Goal: Transaction & Acquisition: Download file/media

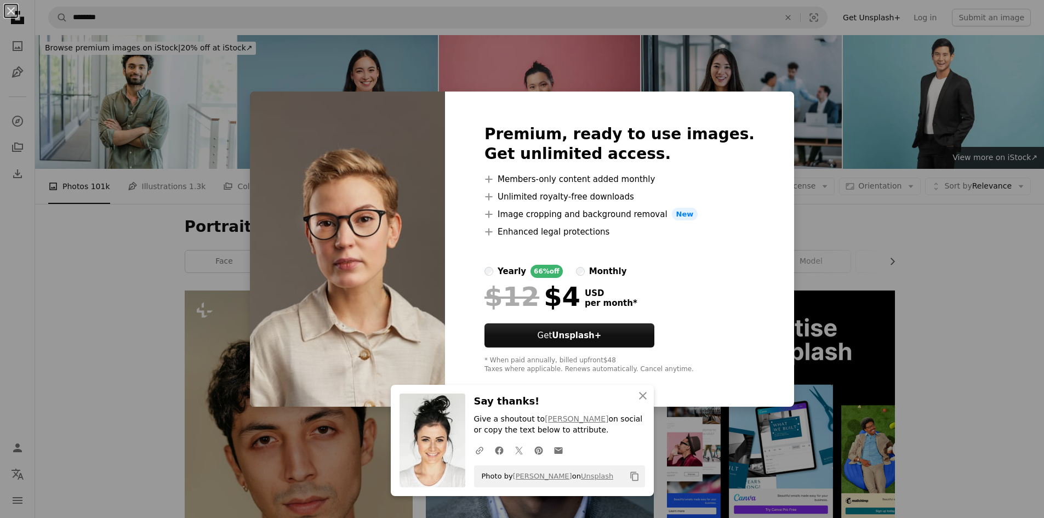
scroll to position [1169, 0]
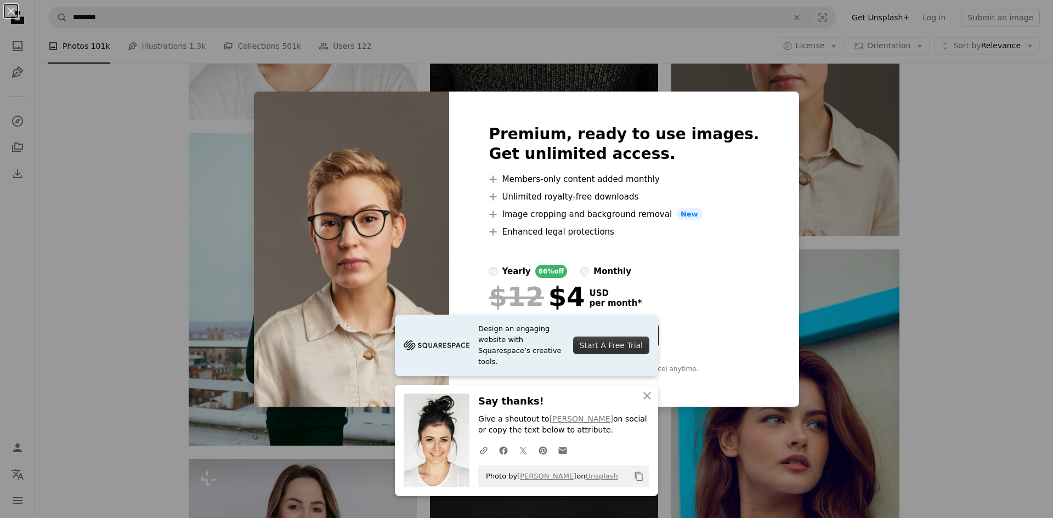
click at [797, 264] on div "An X shape Premium, ready to use images. Get unlimited access. A plus sign Memb…" at bounding box center [526, 259] width 1053 height 518
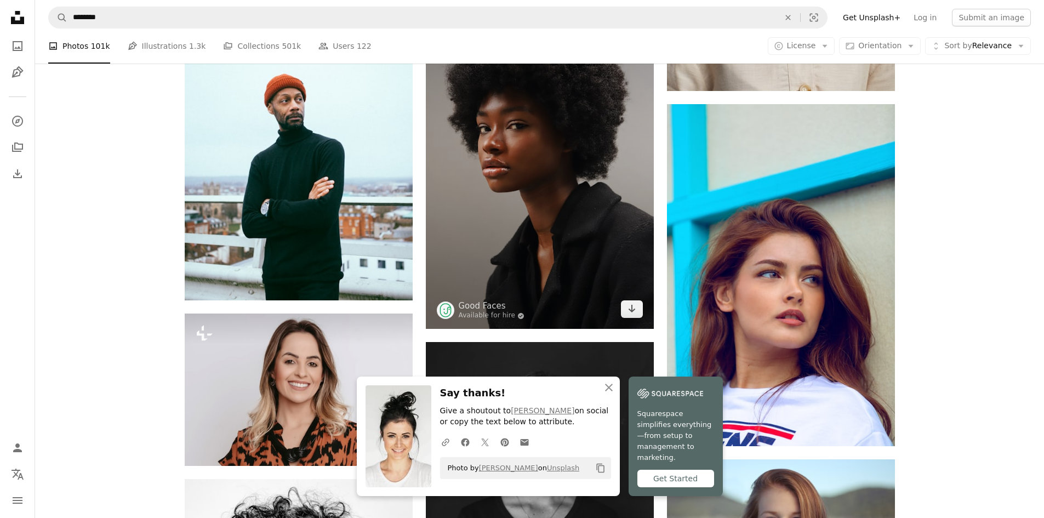
scroll to position [1316, 0]
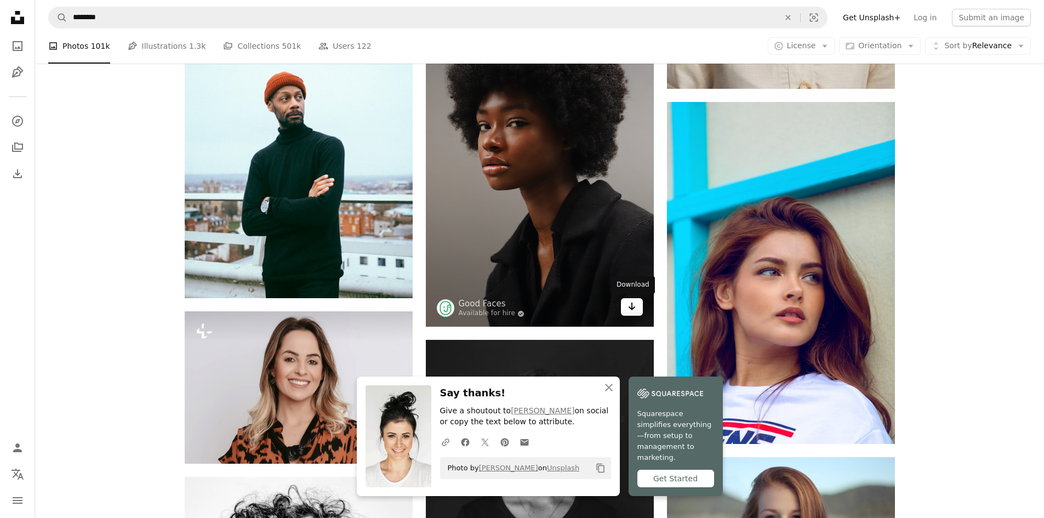
click at [634, 307] on icon "Download" at bounding box center [631, 307] width 7 height 8
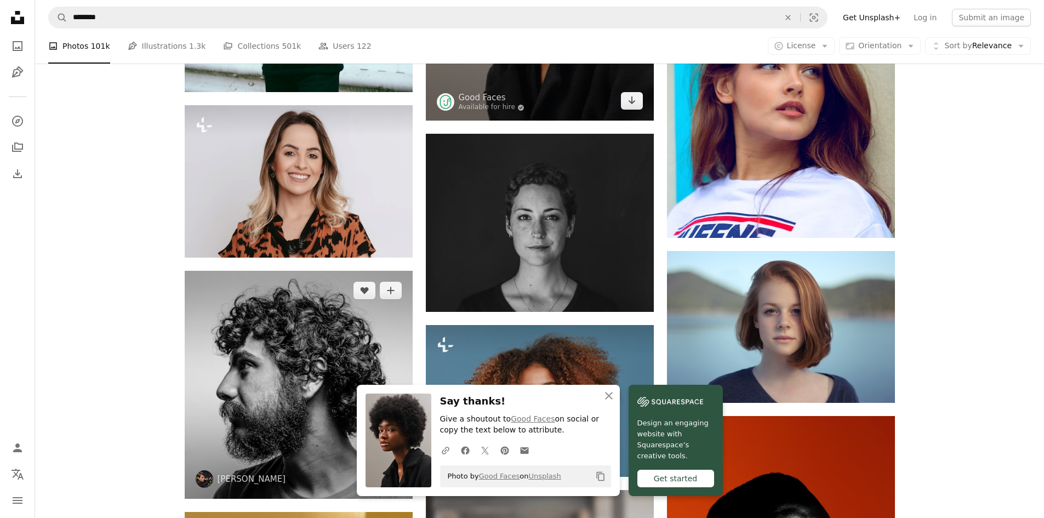
scroll to position [1535, 0]
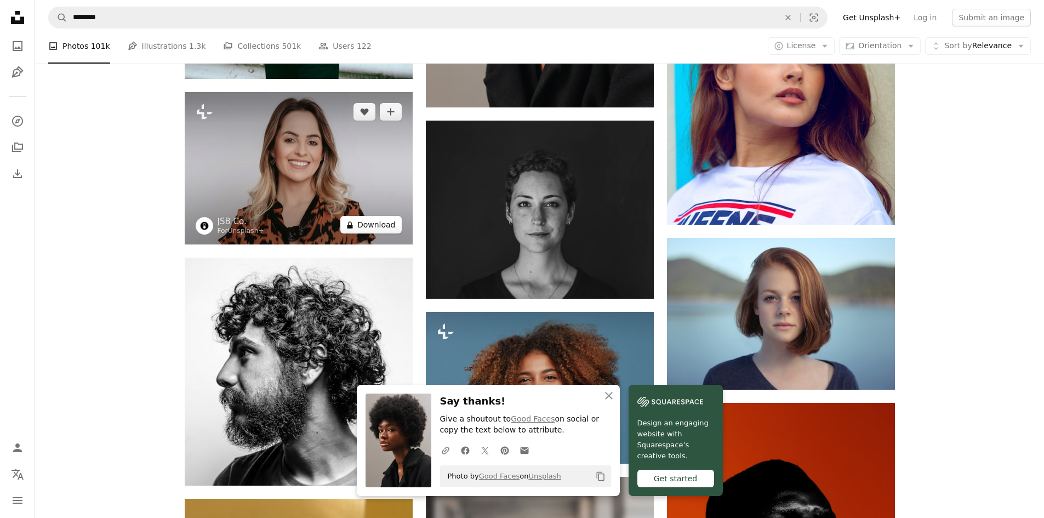
click at [390, 228] on button "A lock Download" at bounding box center [370, 225] width 61 height 18
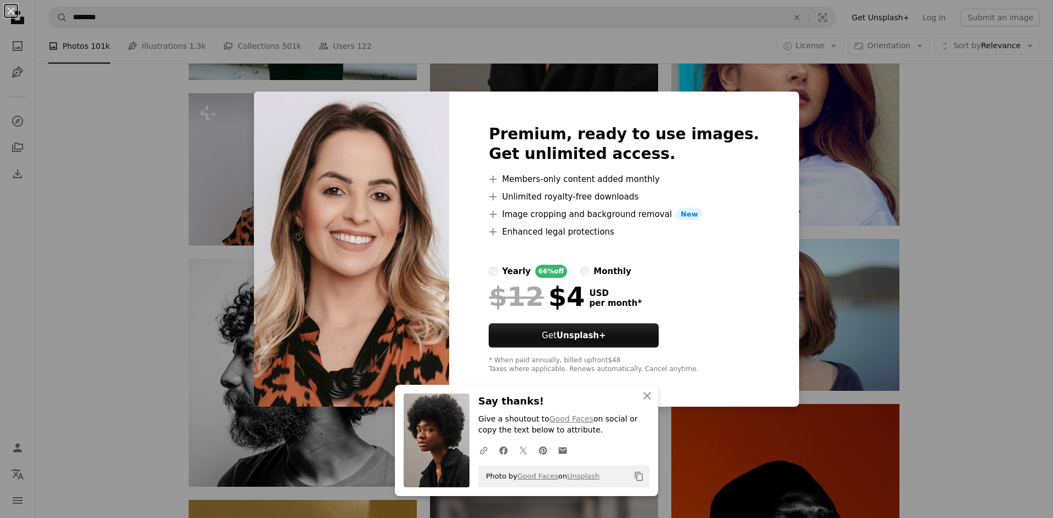
click at [838, 256] on div "An X shape Premium, ready to use images. Get unlimited access. A plus sign Memb…" at bounding box center [526, 259] width 1053 height 518
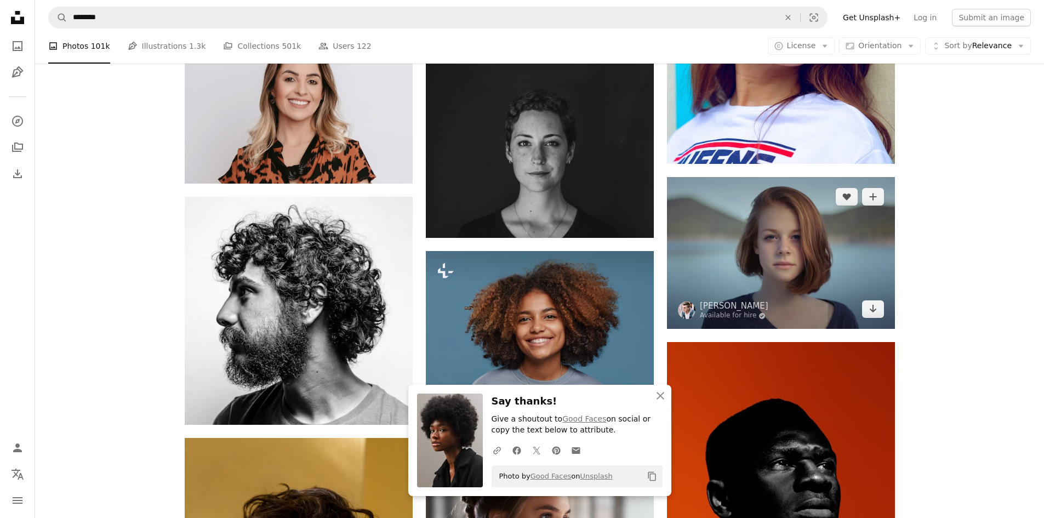
scroll to position [1682, 0]
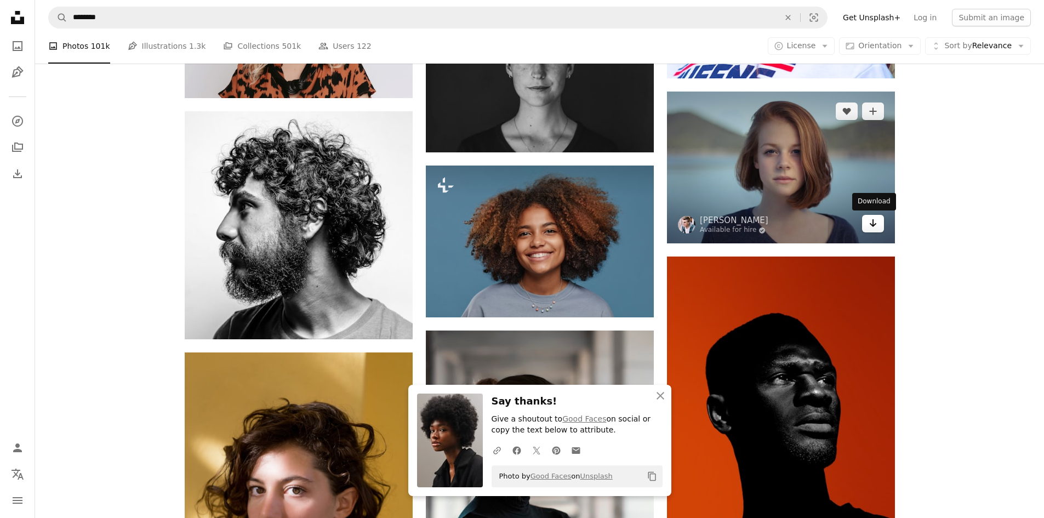
click at [872, 221] on icon "Arrow pointing down" at bounding box center [873, 223] width 9 height 13
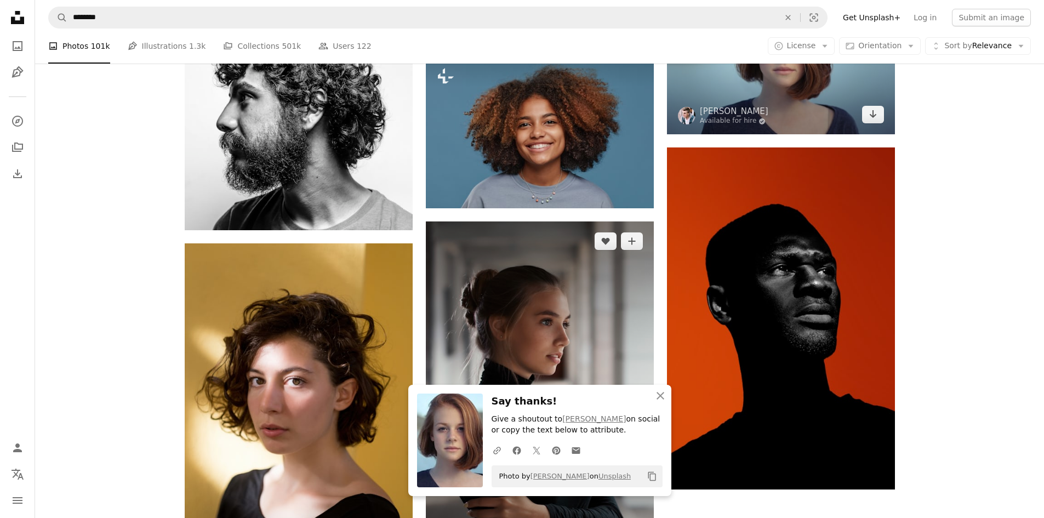
scroll to position [1827, 0]
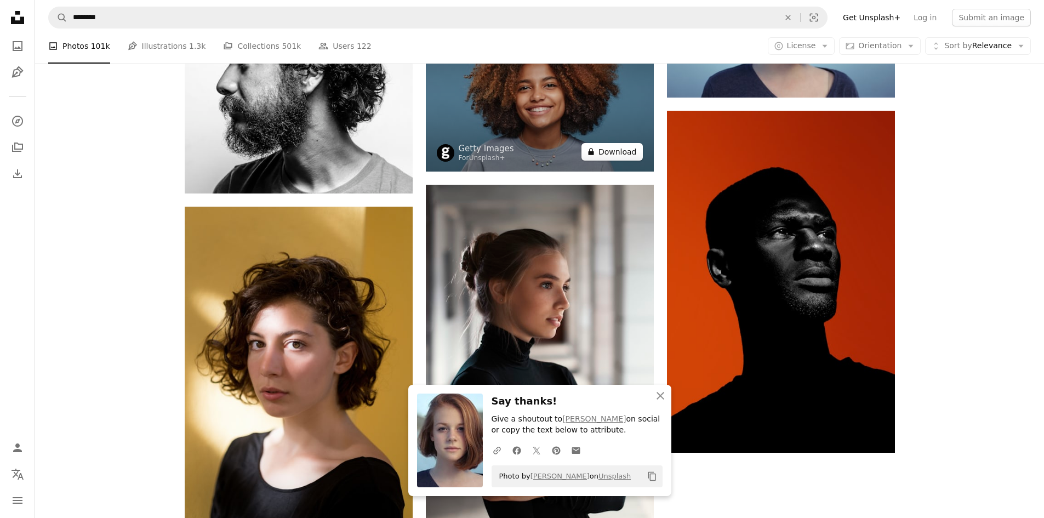
click at [612, 155] on button "A lock Download" at bounding box center [612, 152] width 61 height 18
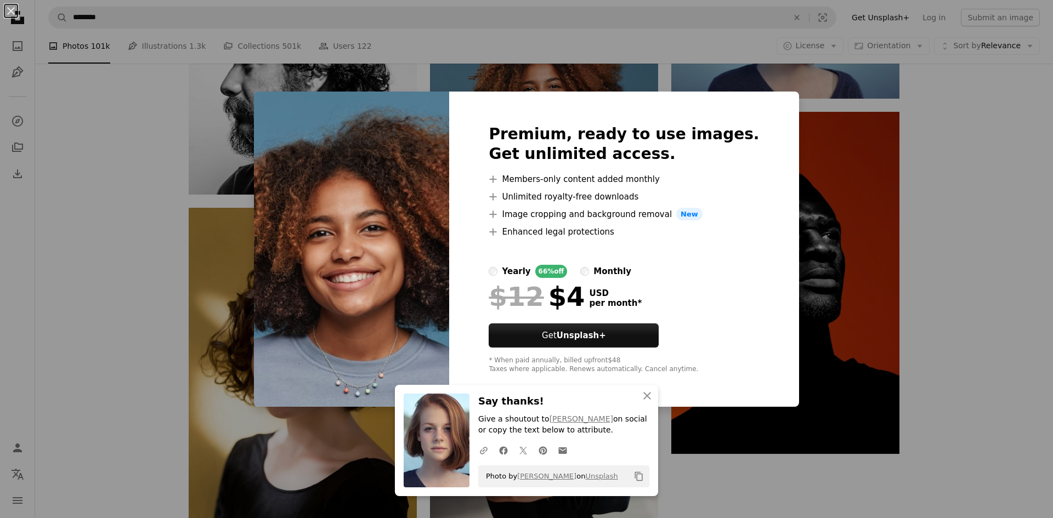
click at [818, 247] on div "An X shape Premium, ready to use images. Get unlimited access. A plus sign Memb…" at bounding box center [526, 259] width 1053 height 518
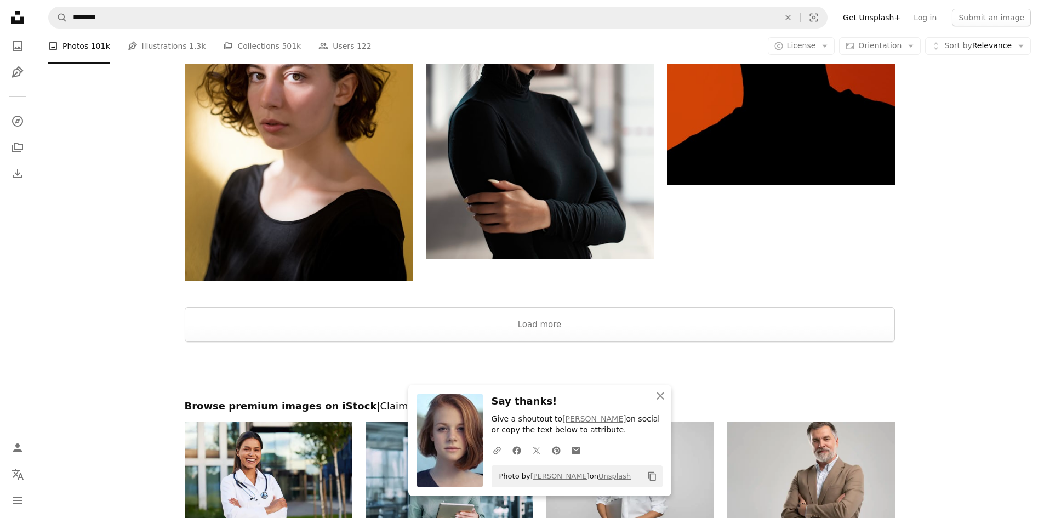
scroll to position [2120, 0]
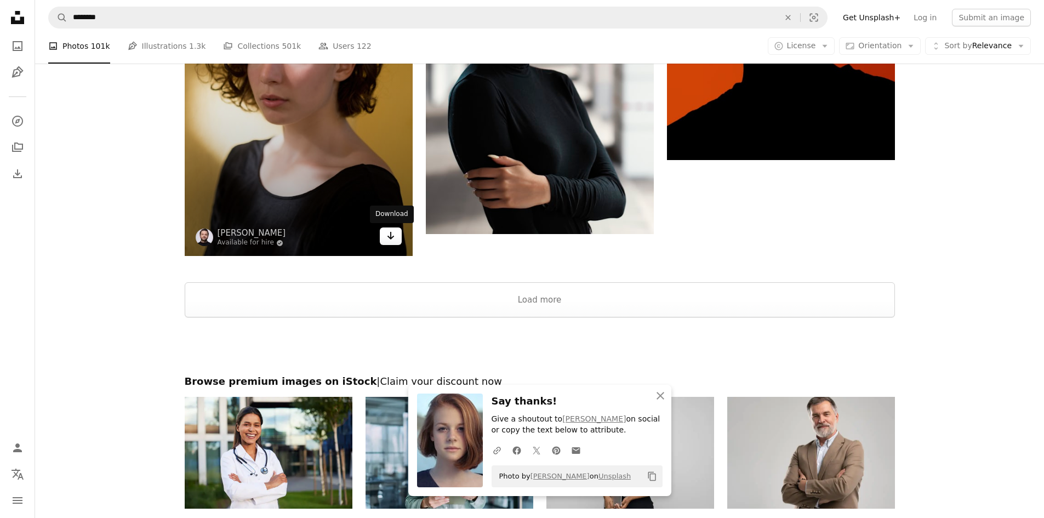
click at [396, 241] on link "Arrow pointing down" at bounding box center [391, 237] width 22 height 18
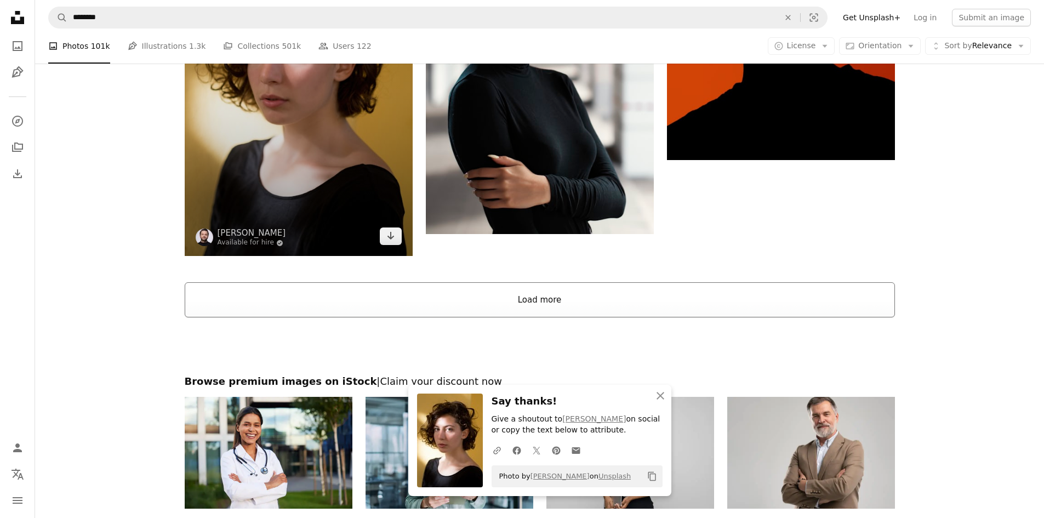
scroll to position [2266, 0]
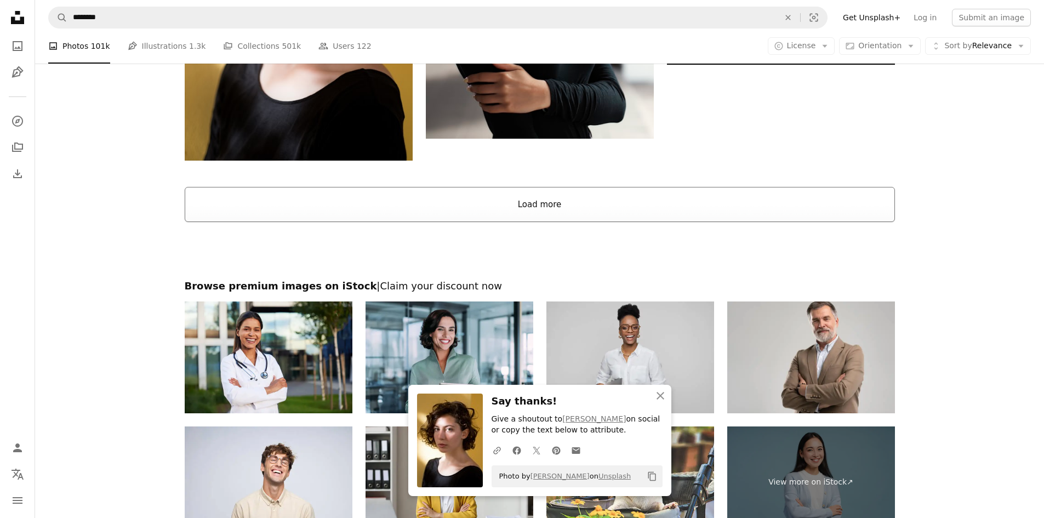
click at [589, 195] on button "Load more" at bounding box center [540, 204] width 711 height 35
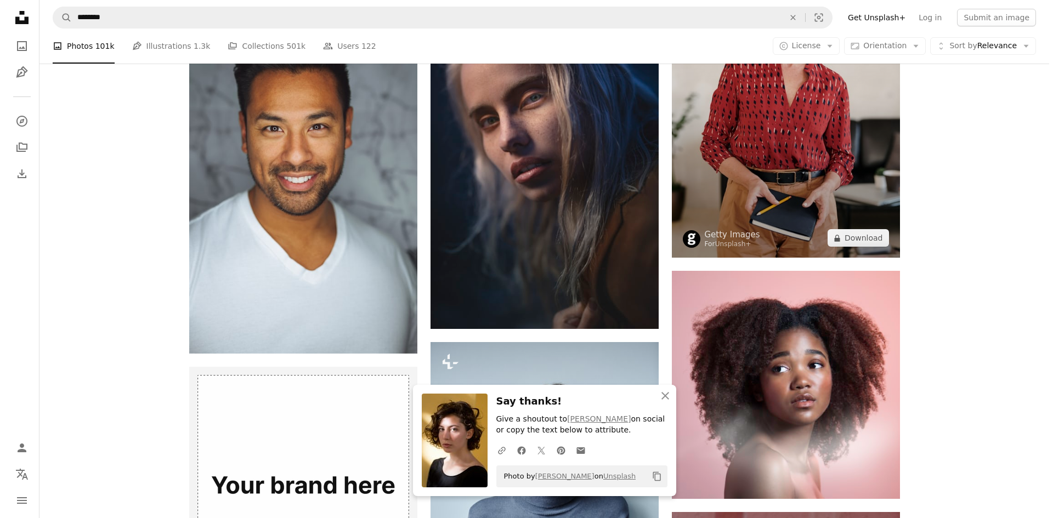
scroll to position [2263, 0]
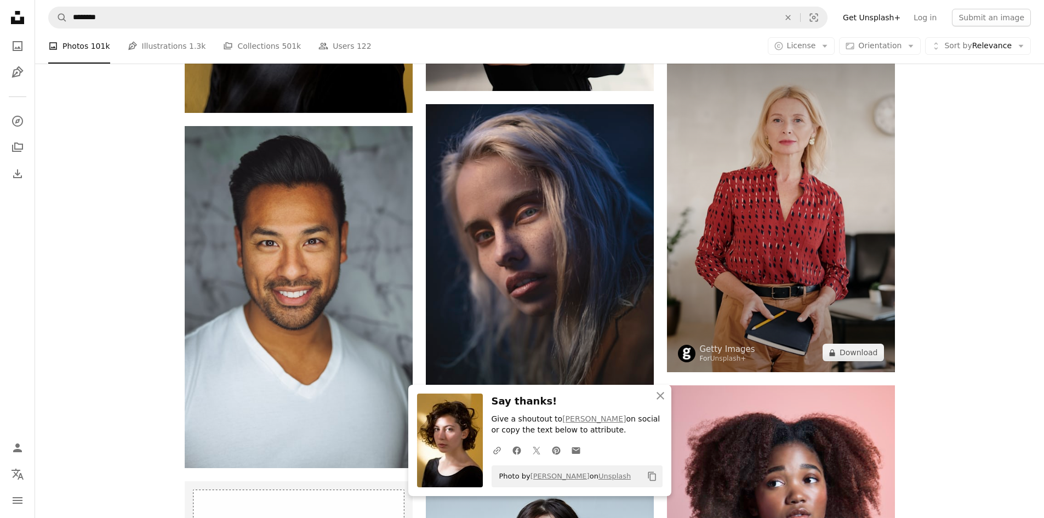
click at [859, 363] on img at bounding box center [781, 201] width 228 height 342
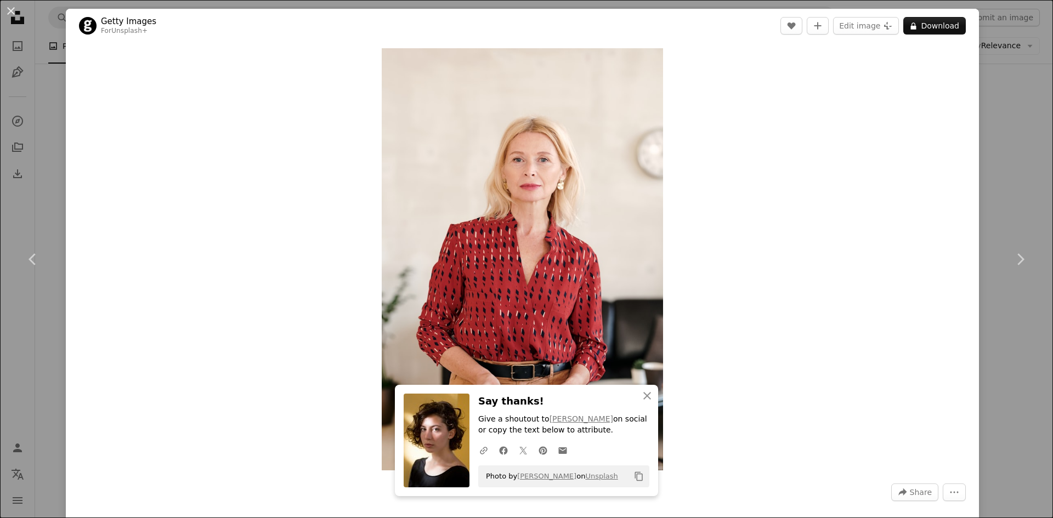
click at [1019, 106] on div "An X shape Chevron left Chevron right Getty Images For Unsplash+ A heart A plus…" at bounding box center [526, 259] width 1053 height 518
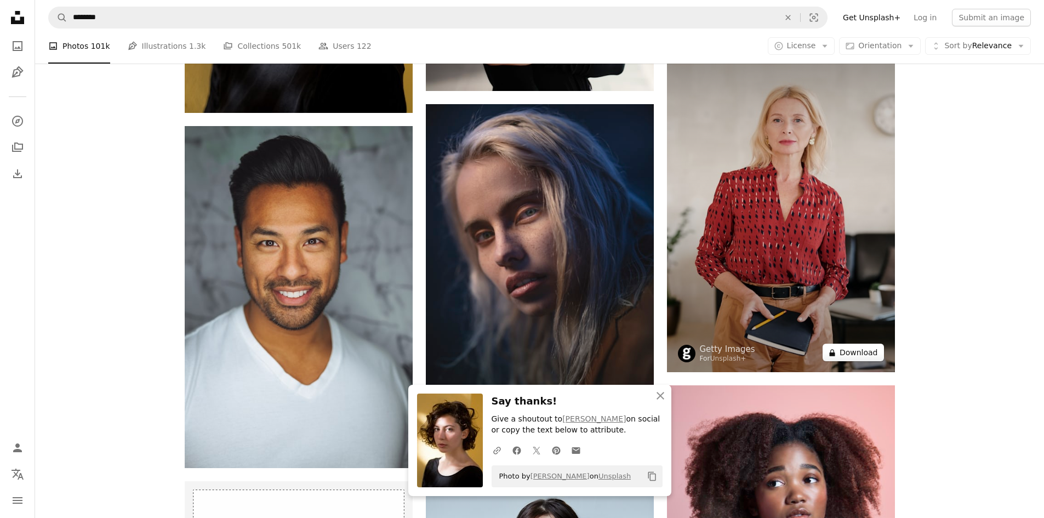
click at [844, 349] on button "A lock Download" at bounding box center [853, 353] width 61 height 18
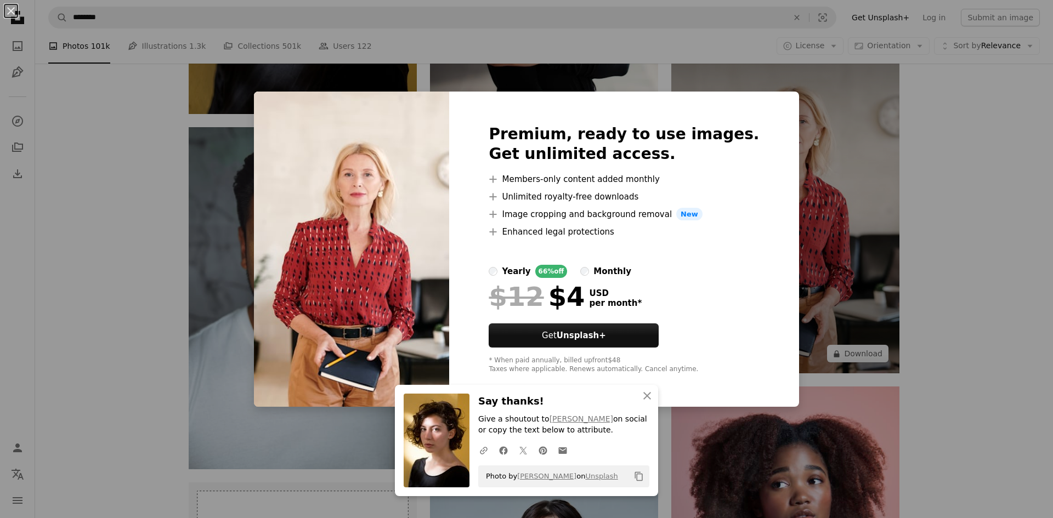
click at [823, 292] on div "An X shape Premium, ready to use images. Get unlimited access. A plus sign Memb…" at bounding box center [526, 259] width 1053 height 518
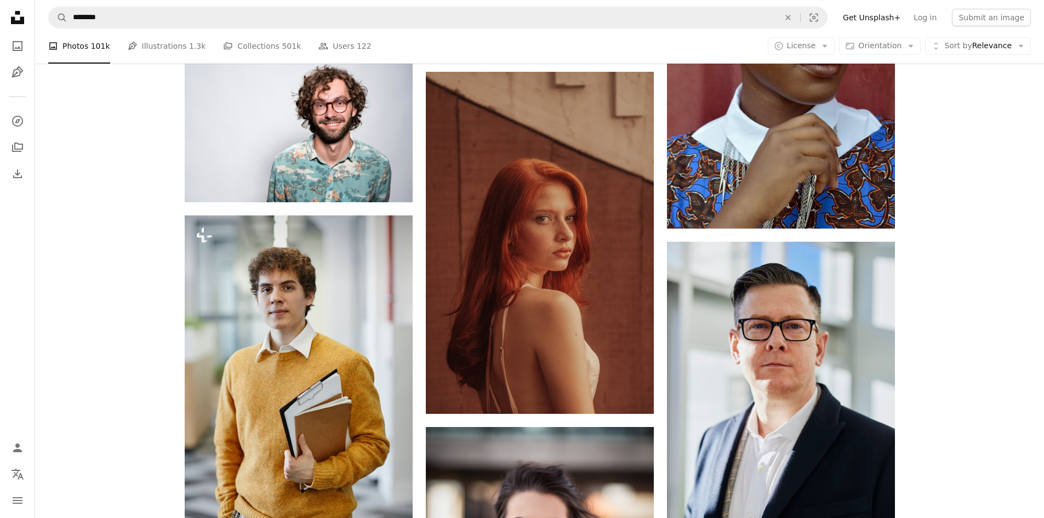
scroll to position [2921, 0]
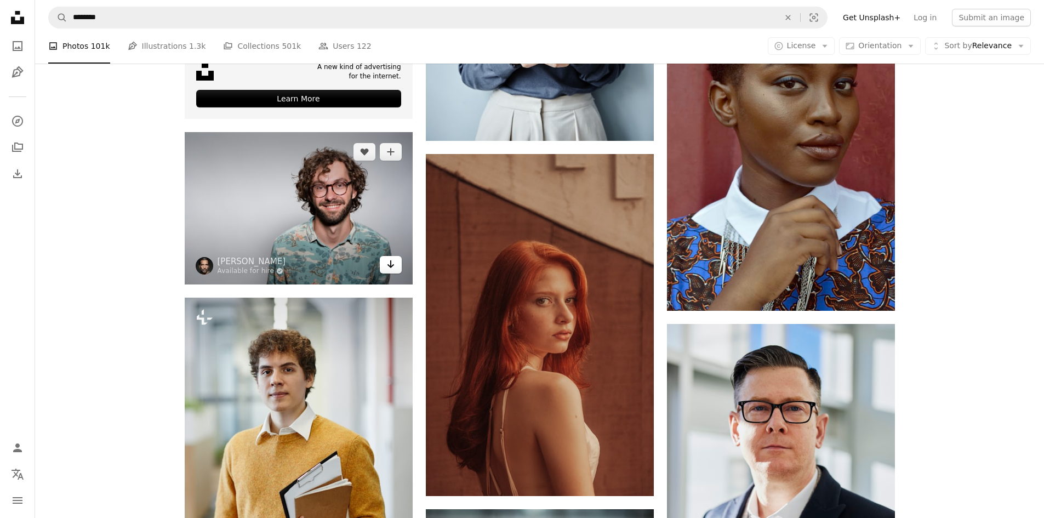
click at [389, 271] on link "Arrow pointing down" at bounding box center [391, 265] width 22 height 18
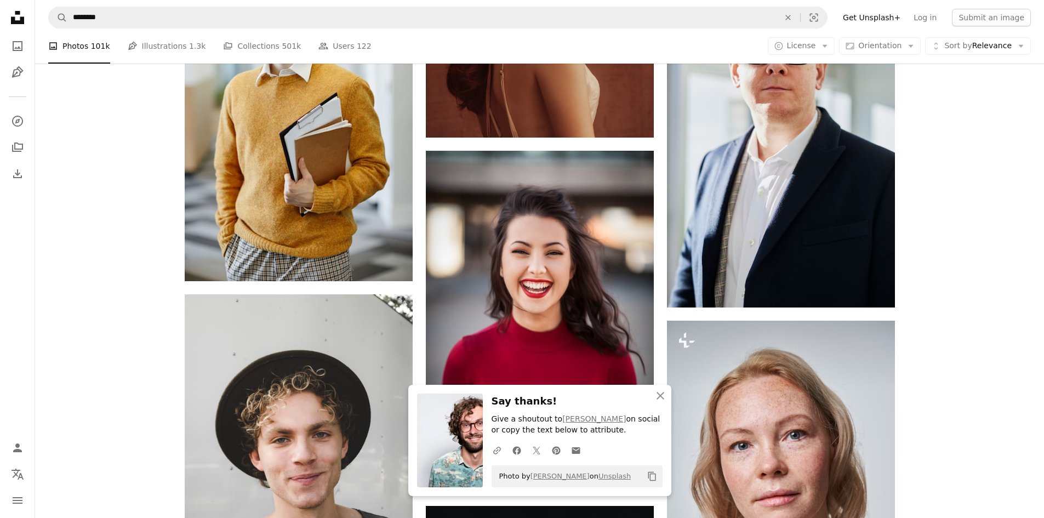
scroll to position [3286, 0]
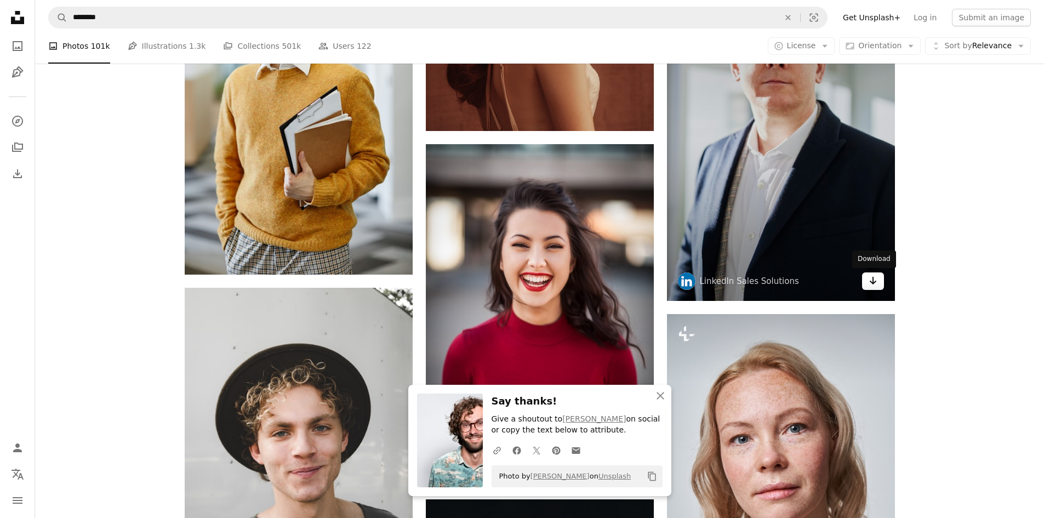
click at [867, 285] on link "Arrow pointing down" at bounding box center [873, 281] width 22 height 18
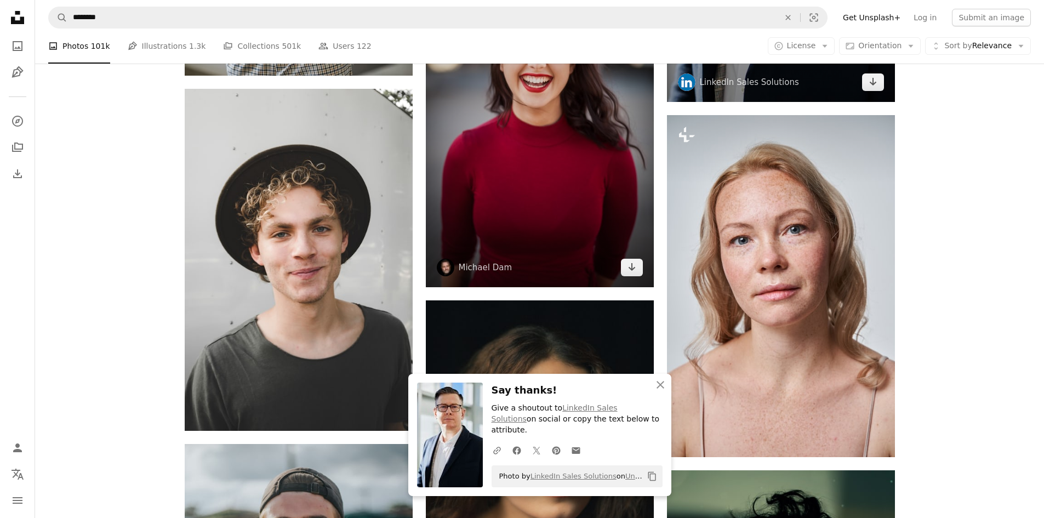
scroll to position [3506, 0]
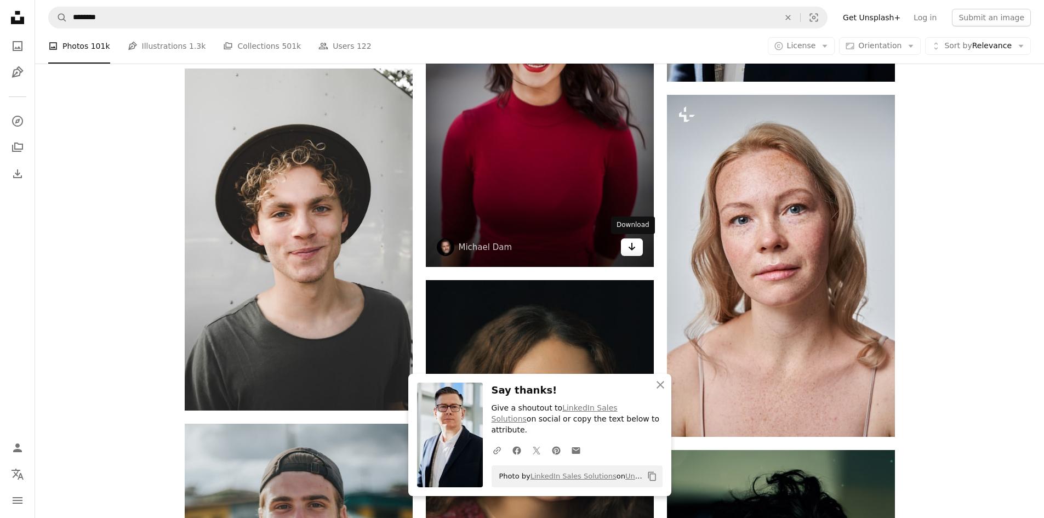
click at [633, 246] on icon "Arrow pointing down" at bounding box center [632, 246] width 9 height 13
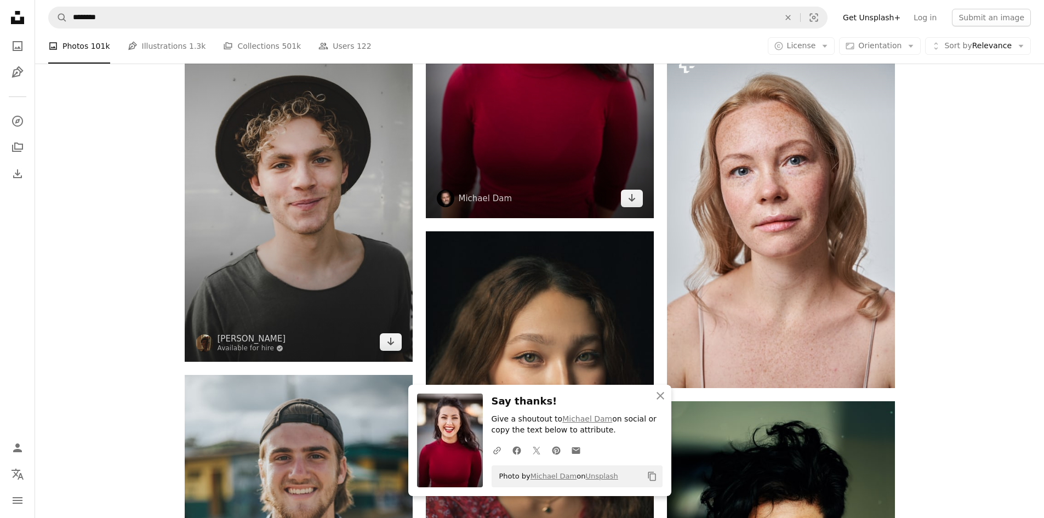
scroll to position [3579, 0]
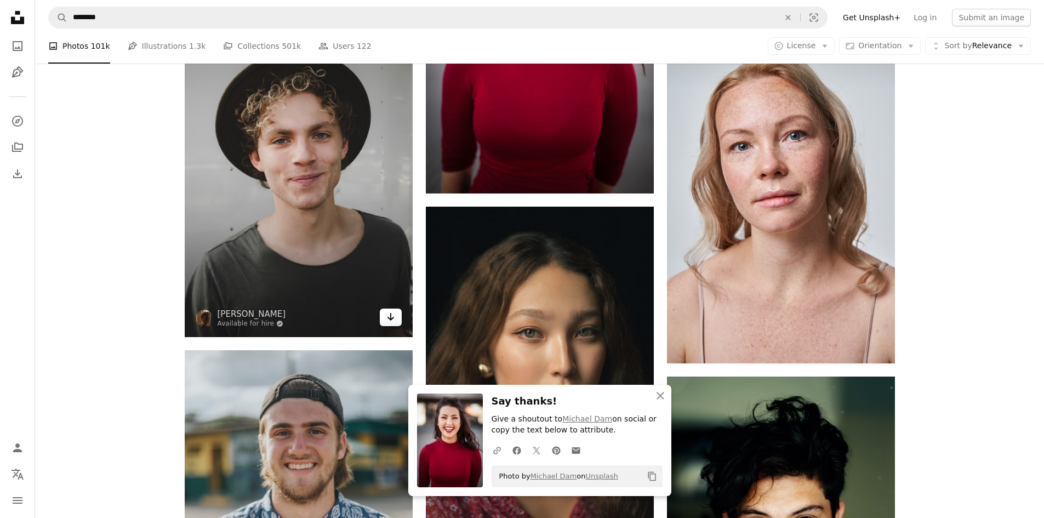
click at [393, 319] on icon "Arrow pointing down" at bounding box center [391, 316] width 9 height 13
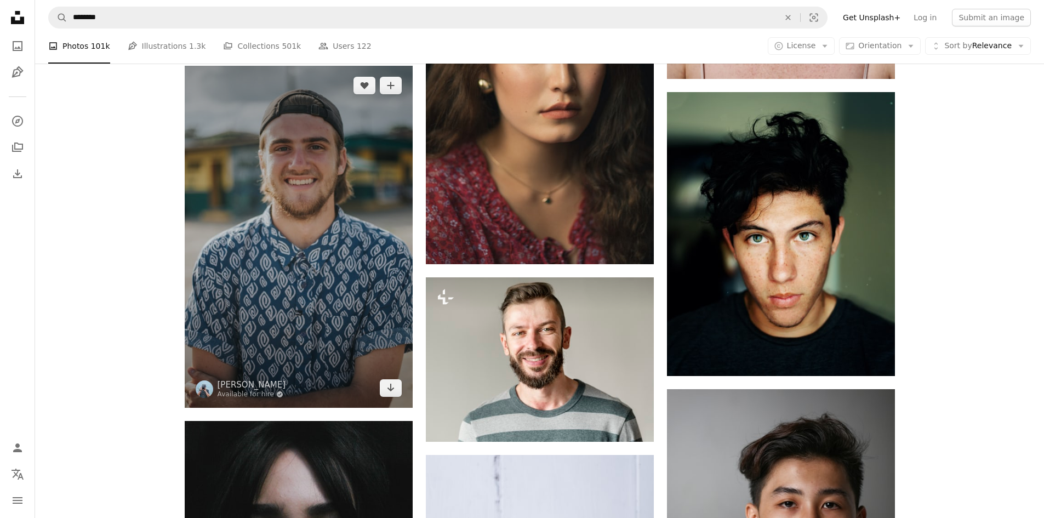
scroll to position [3871, 0]
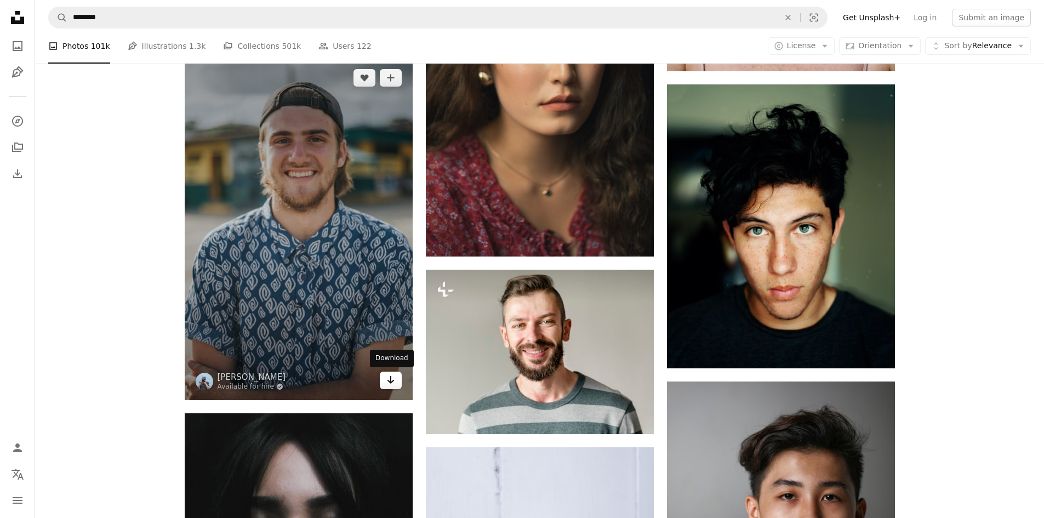
click at [396, 384] on link "Arrow pointing down" at bounding box center [391, 381] width 22 height 18
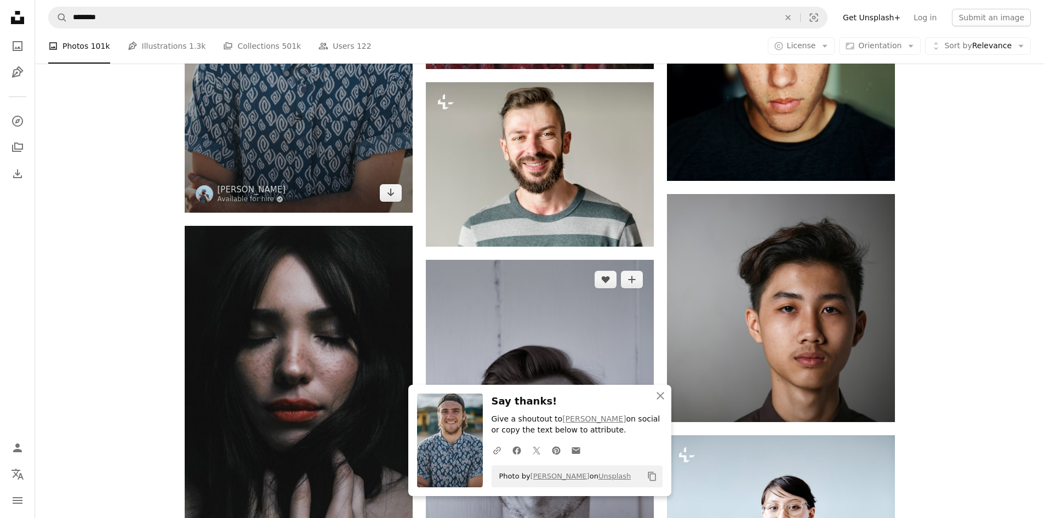
scroll to position [4091, 0]
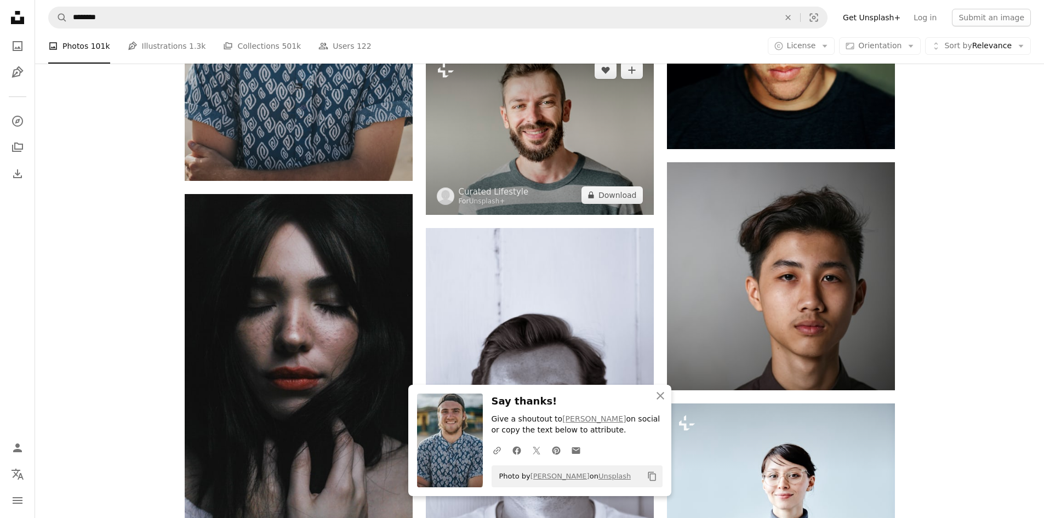
click at [606, 206] on img at bounding box center [540, 132] width 228 height 164
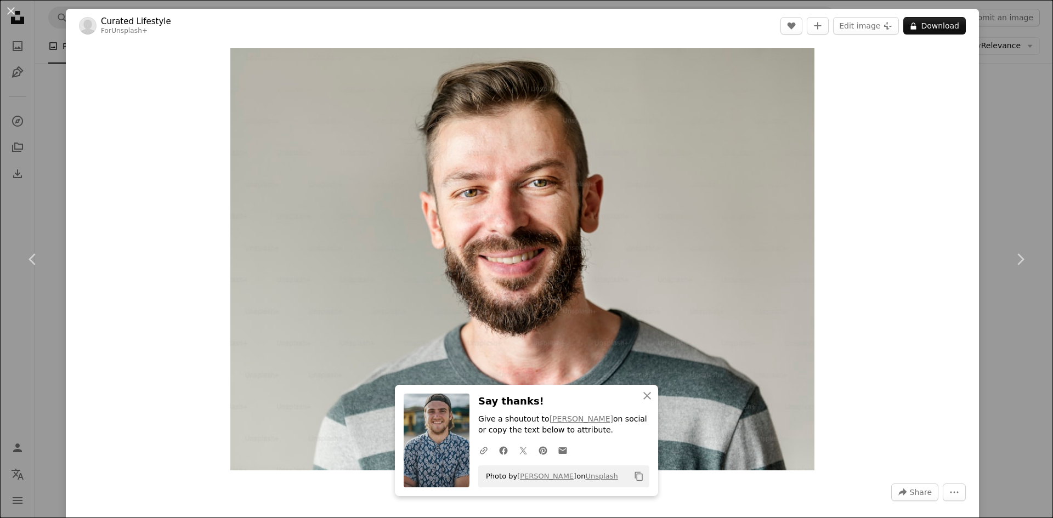
click at [970, 206] on div "An X shape Chevron left Chevron right Curated Lifestyle For Unsplash+ A heart A…" at bounding box center [526, 259] width 1053 height 518
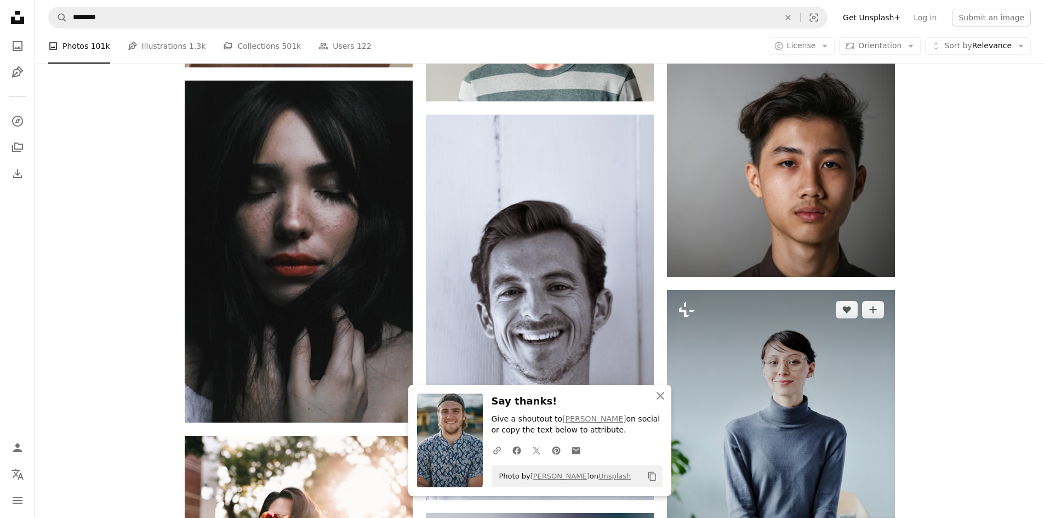
scroll to position [4237, 0]
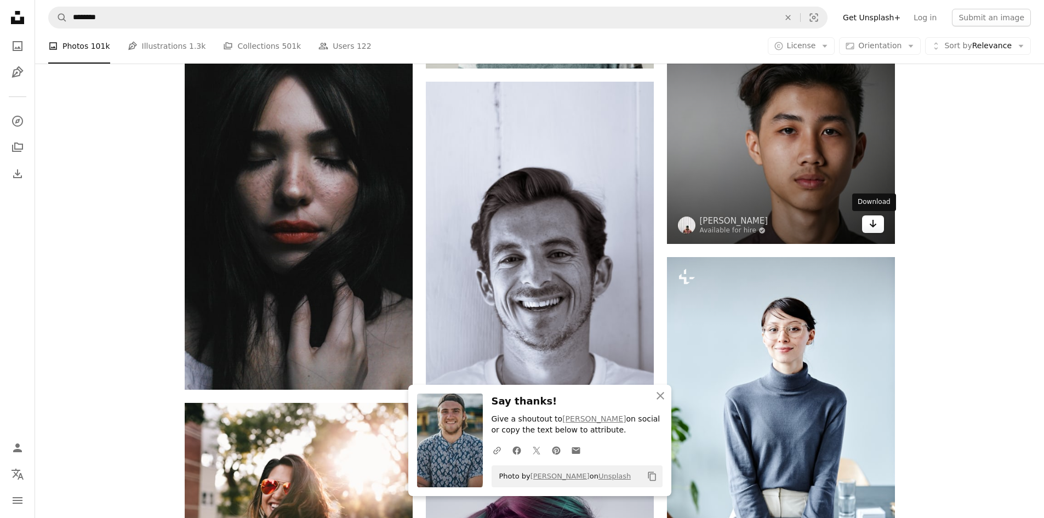
click at [870, 230] on icon "Arrow pointing down" at bounding box center [873, 223] width 9 height 13
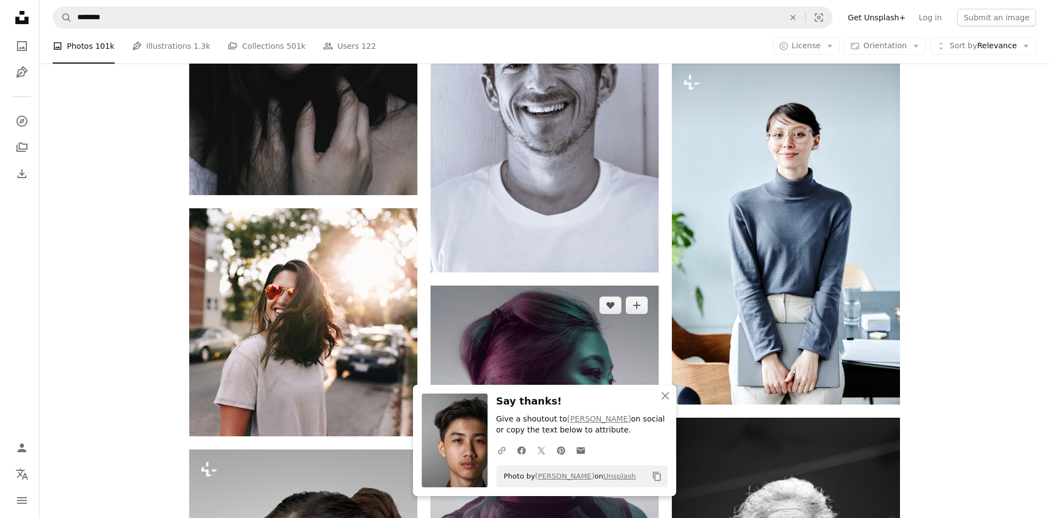
scroll to position [4456, 0]
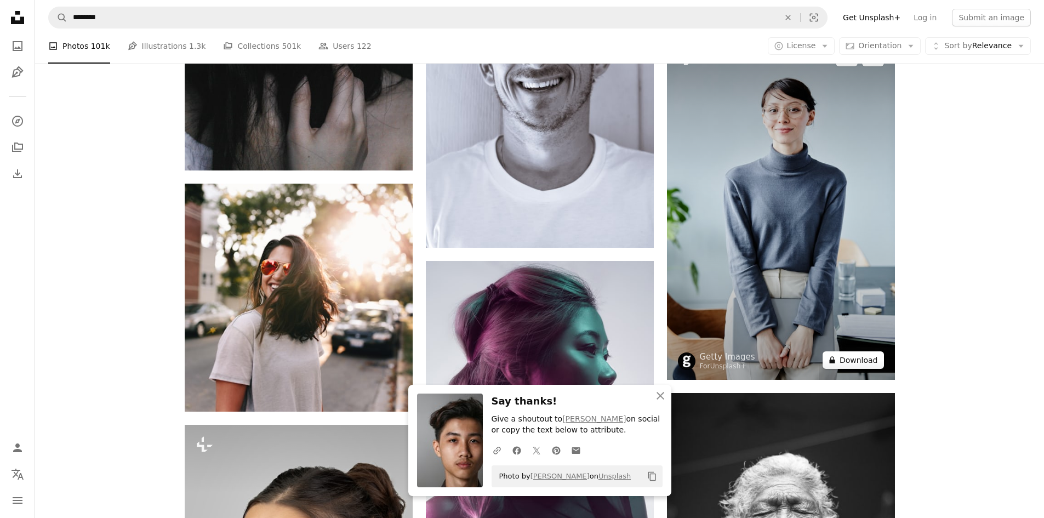
click at [841, 362] on button "A lock Download" at bounding box center [853, 360] width 61 height 18
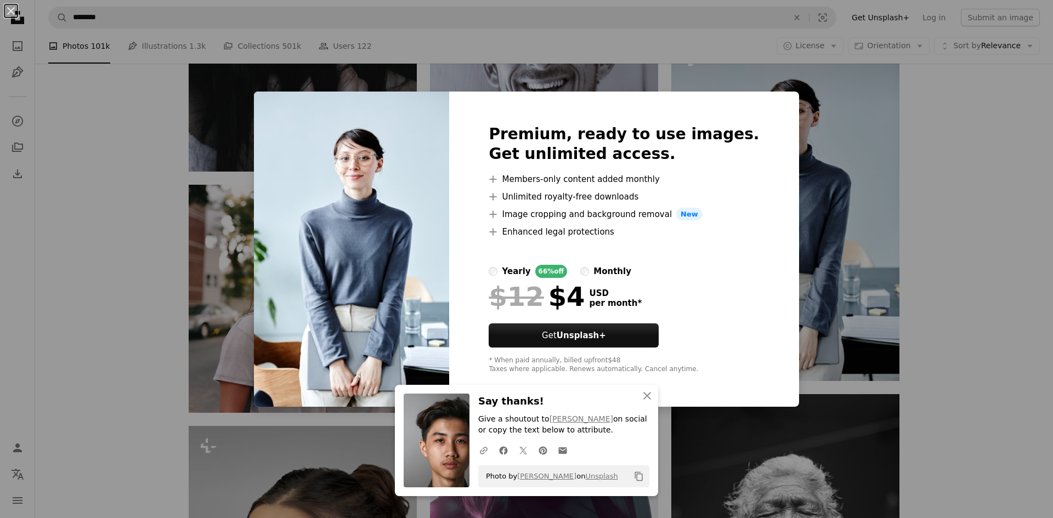
click at [930, 315] on div "An X shape Premium, ready to use images. Get unlimited access. A plus sign Memb…" at bounding box center [526, 259] width 1053 height 518
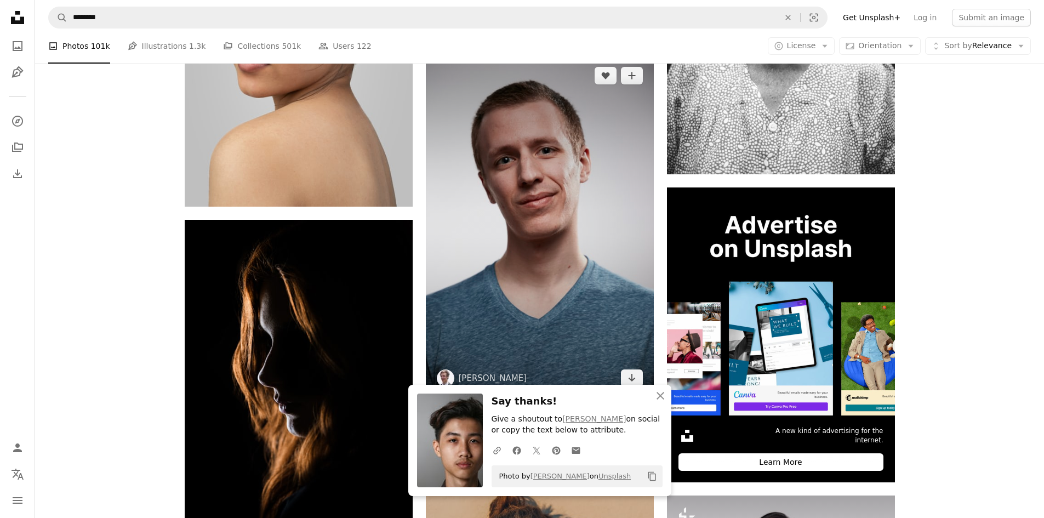
scroll to position [5041, 0]
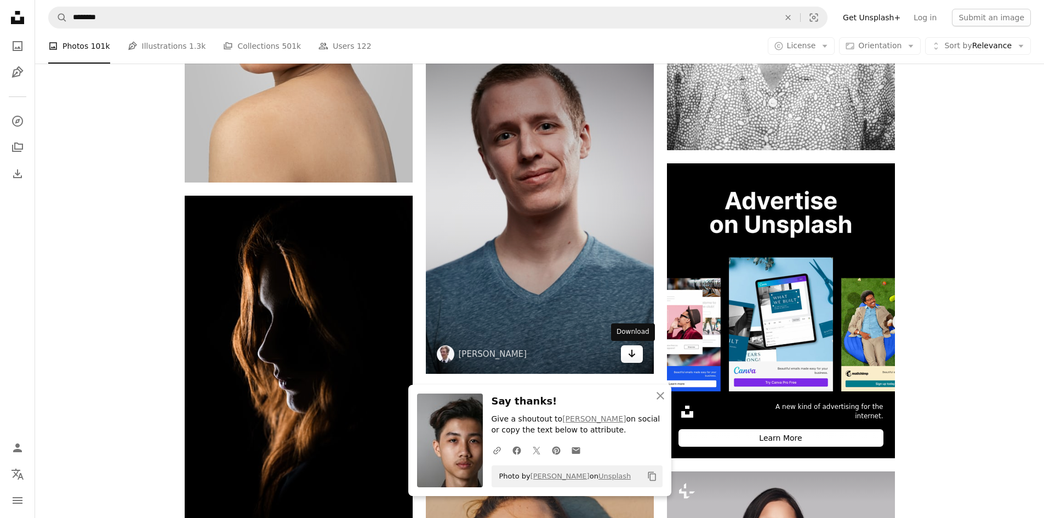
click at [635, 354] on icon "Arrow pointing down" at bounding box center [632, 353] width 9 height 13
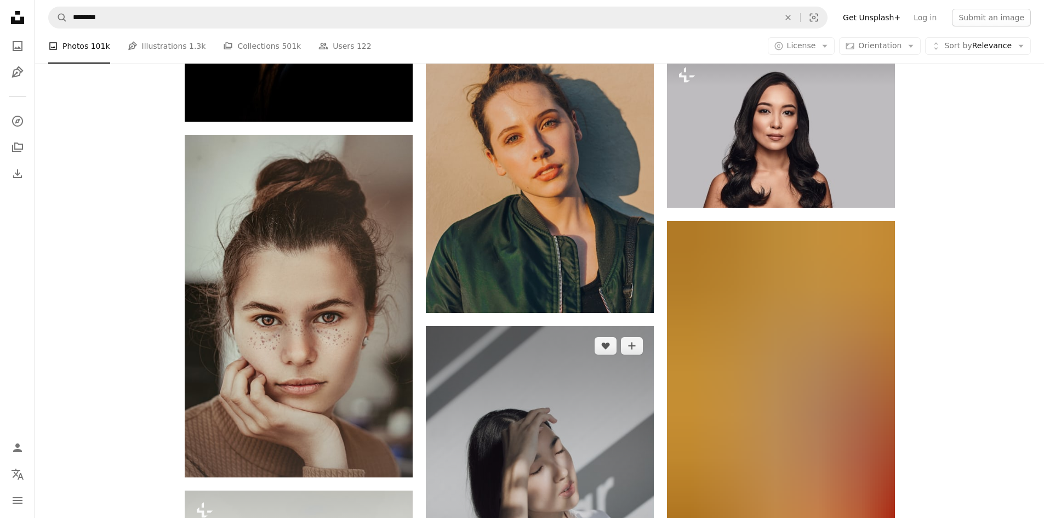
scroll to position [5480, 0]
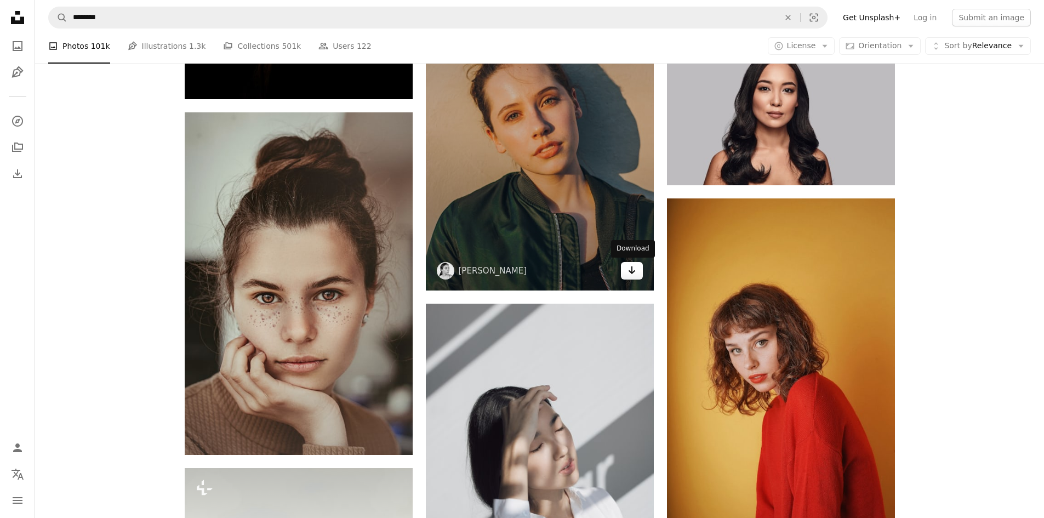
click at [630, 275] on icon "Arrow pointing down" at bounding box center [632, 270] width 9 height 13
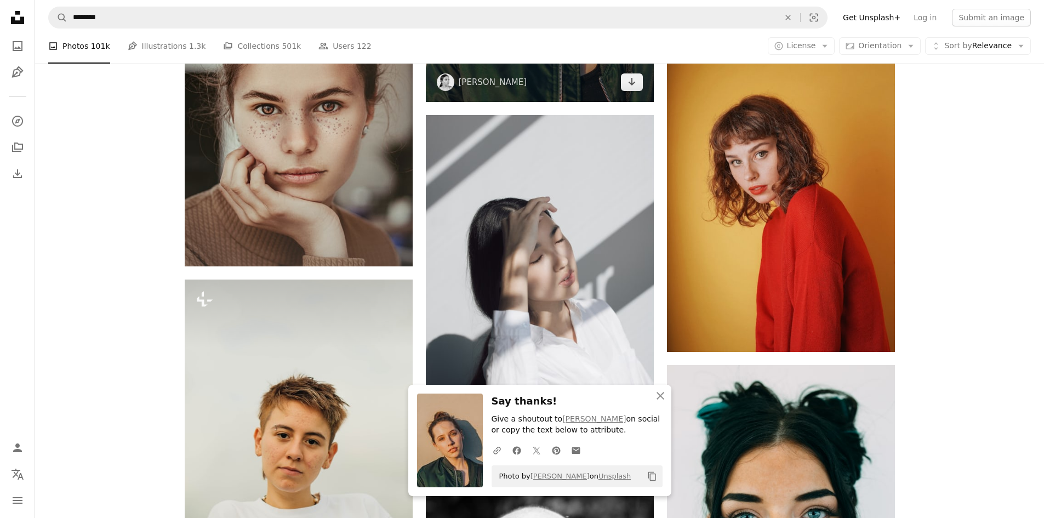
scroll to position [5699, 0]
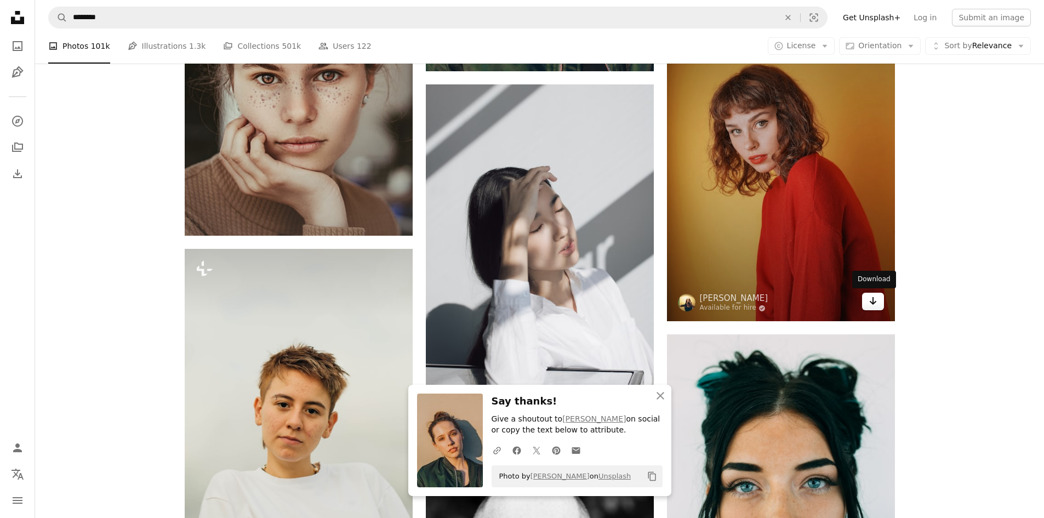
click at [871, 310] on link "Arrow pointing down" at bounding box center [873, 302] width 22 height 18
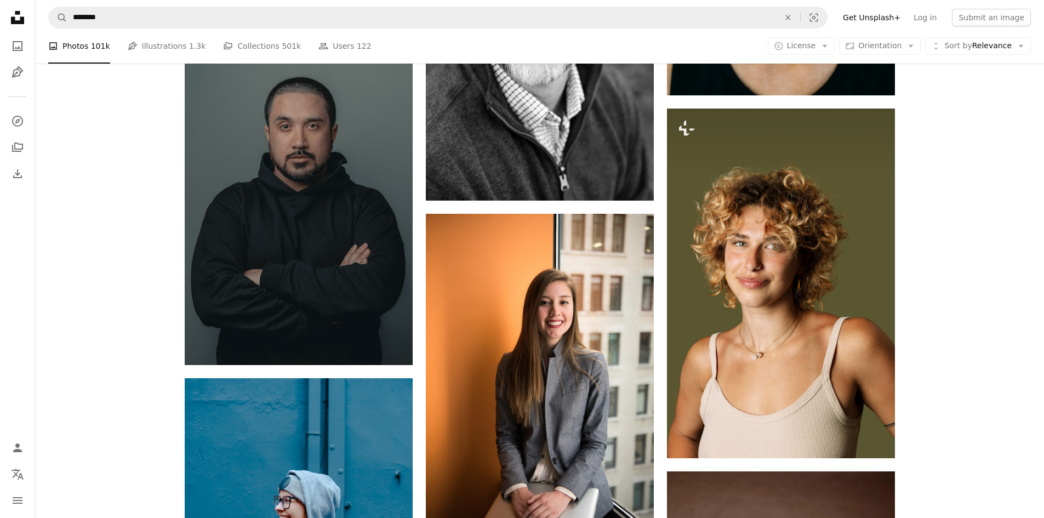
scroll to position [6357, 0]
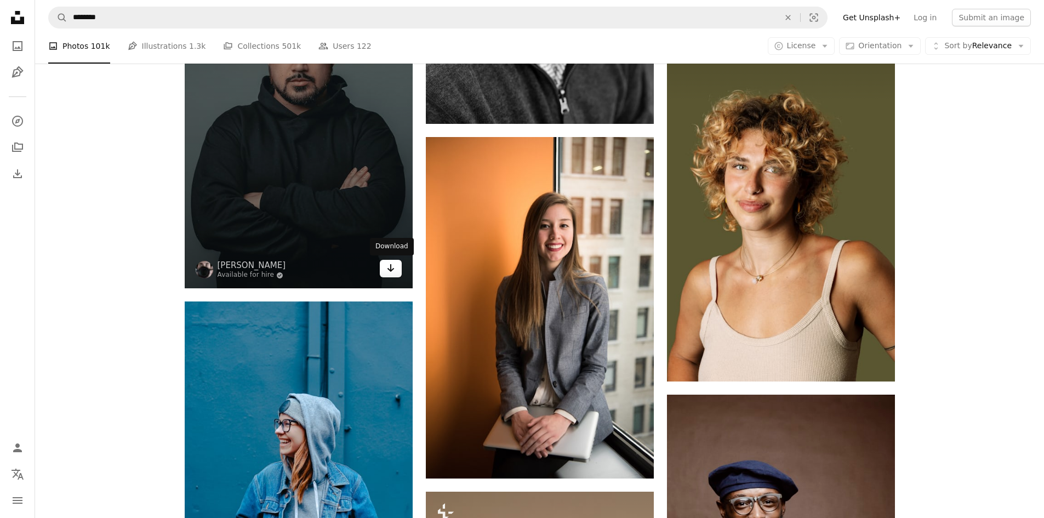
click at [389, 274] on icon "Arrow pointing down" at bounding box center [391, 268] width 9 height 13
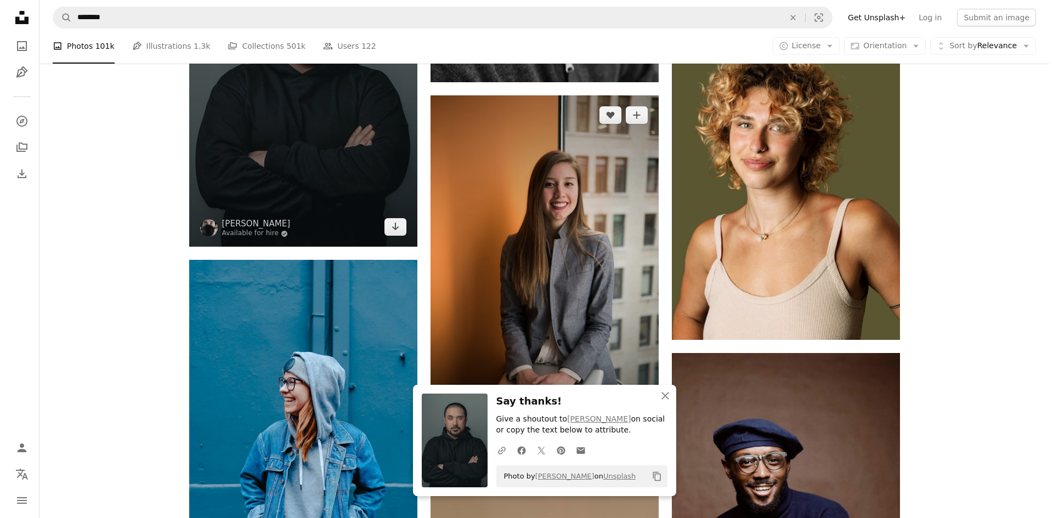
scroll to position [6430, 0]
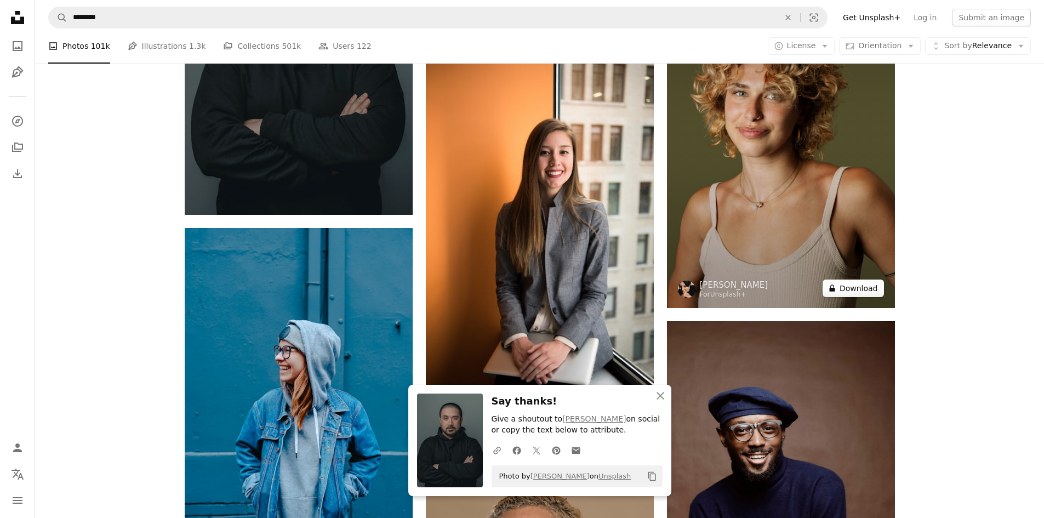
click at [858, 290] on button "A lock Download" at bounding box center [853, 289] width 61 height 18
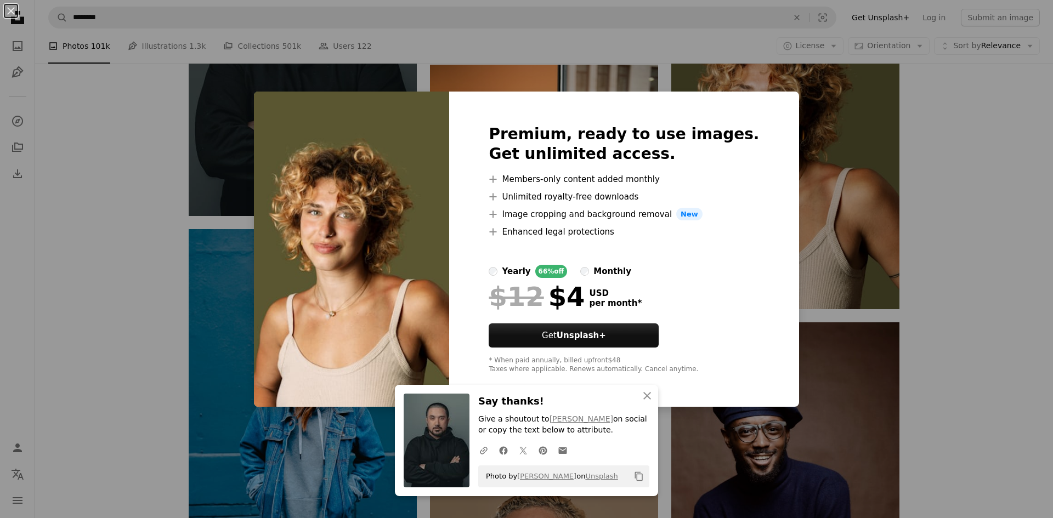
click at [902, 252] on div "An X shape Premium, ready to use images. Get unlimited access. A plus sign Memb…" at bounding box center [526, 259] width 1053 height 518
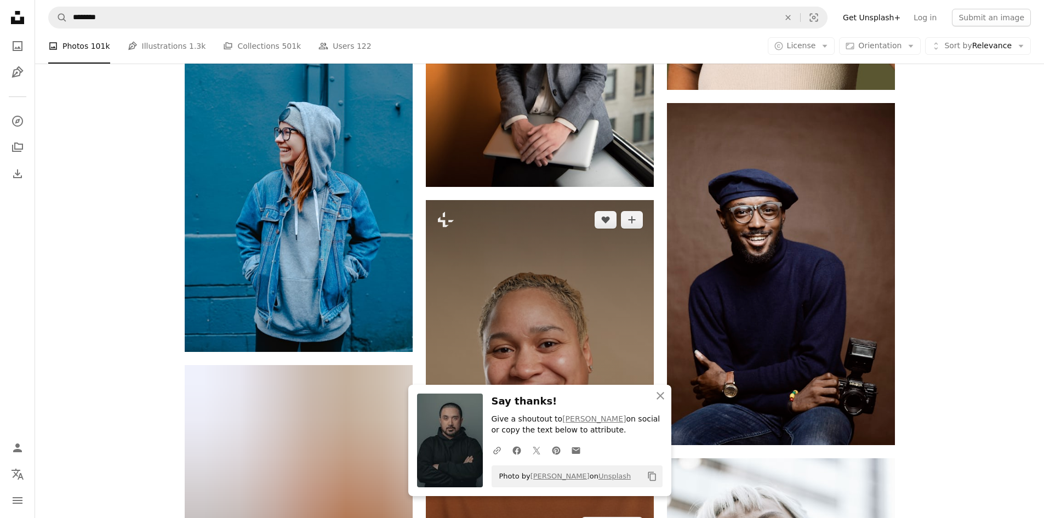
scroll to position [6650, 0]
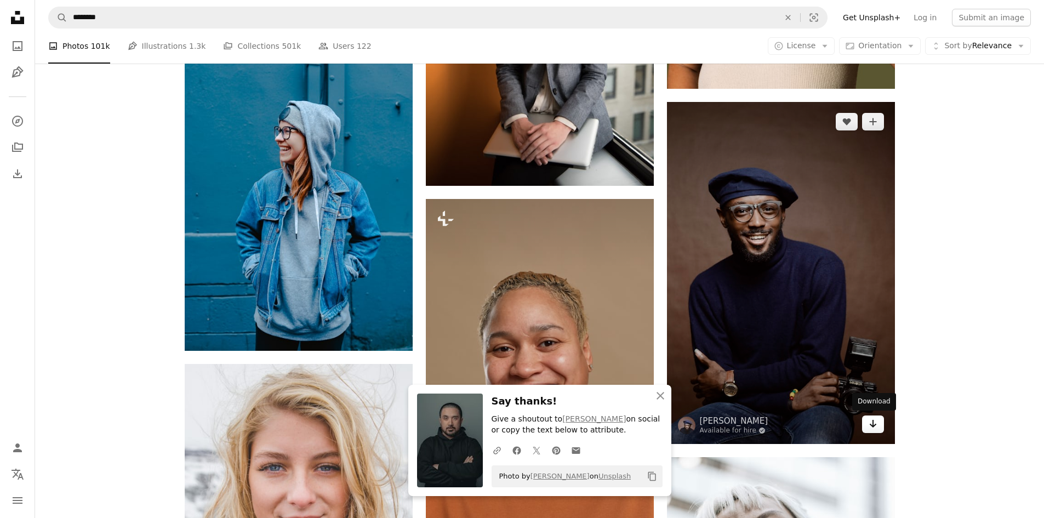
click at [876, 426] on icon "Arrow pointing down" at bounding box center [873, 423] width 9 height 13
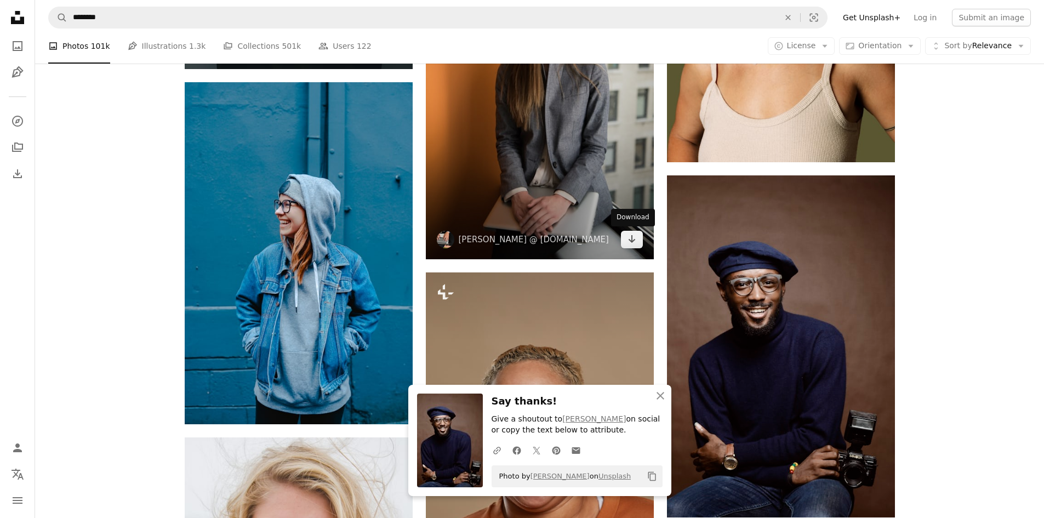
click at [635, 245] on icon "Arrow pointing down" at bounding box center [632, 238] width 9 height 13
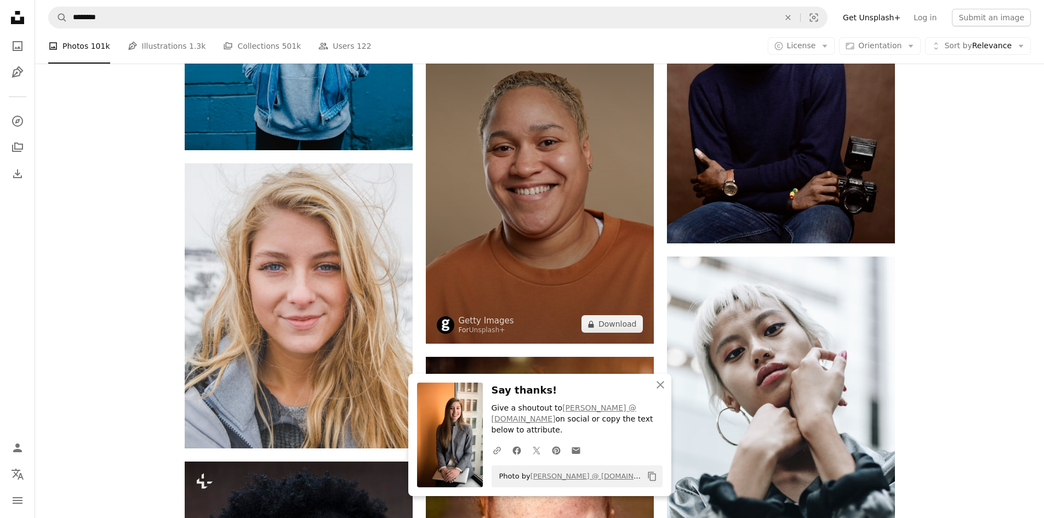
scroll to position [6942, 0]
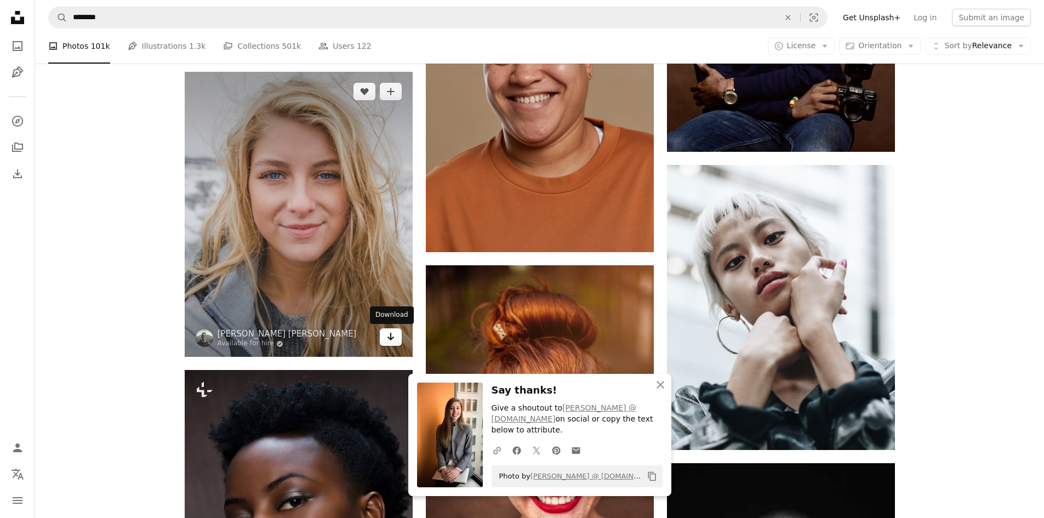
click at [390, 332] on icon "Arrow pointing down" at bounding box center [391, 336] width 9 height 13
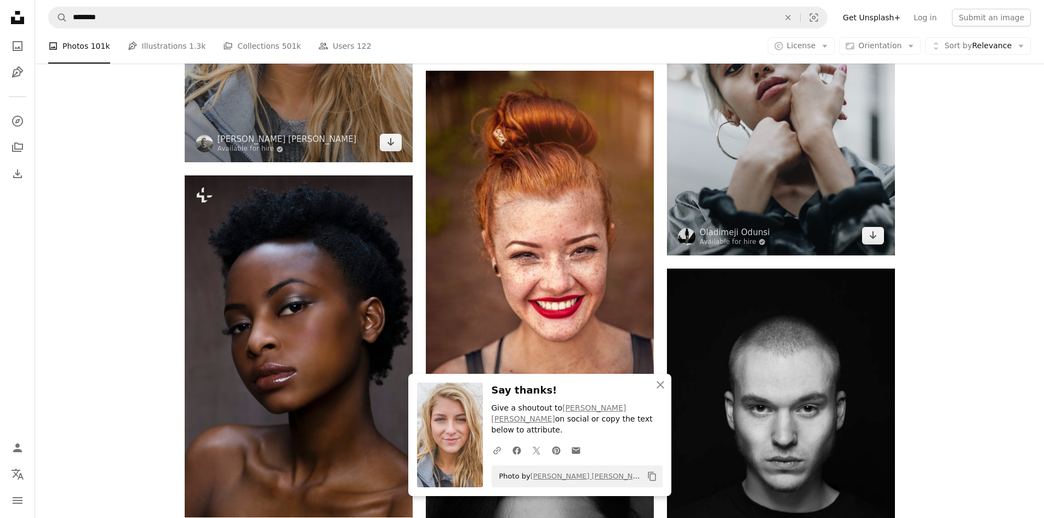
scroll to position [7161, 0]
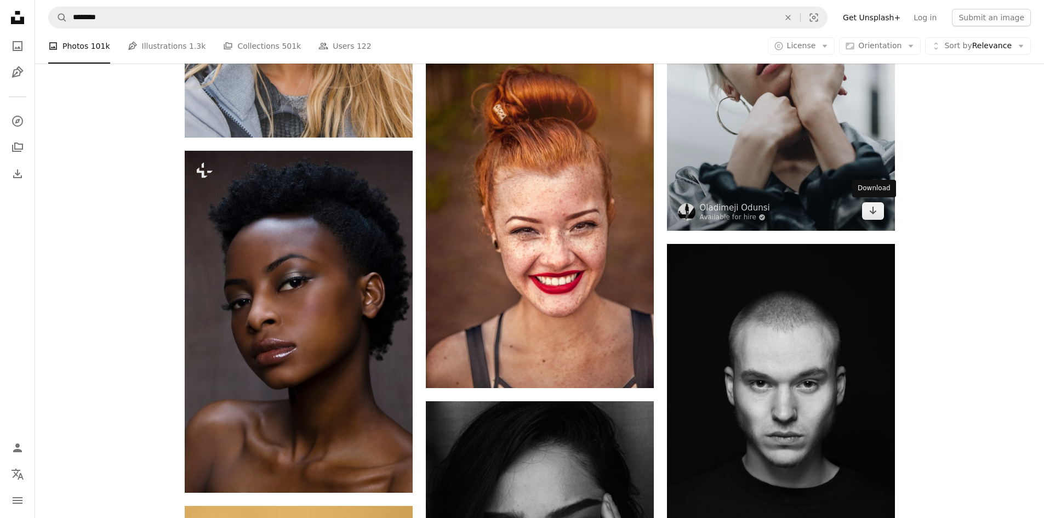
drag, startPoint x: 873, startPoint y: 219, endPoint x: 824, endPoint y: 219, distance: 49.3
click at [873, 219] on link "Arrow pointing down" at bounding box center [873, 211] width 22 height 18
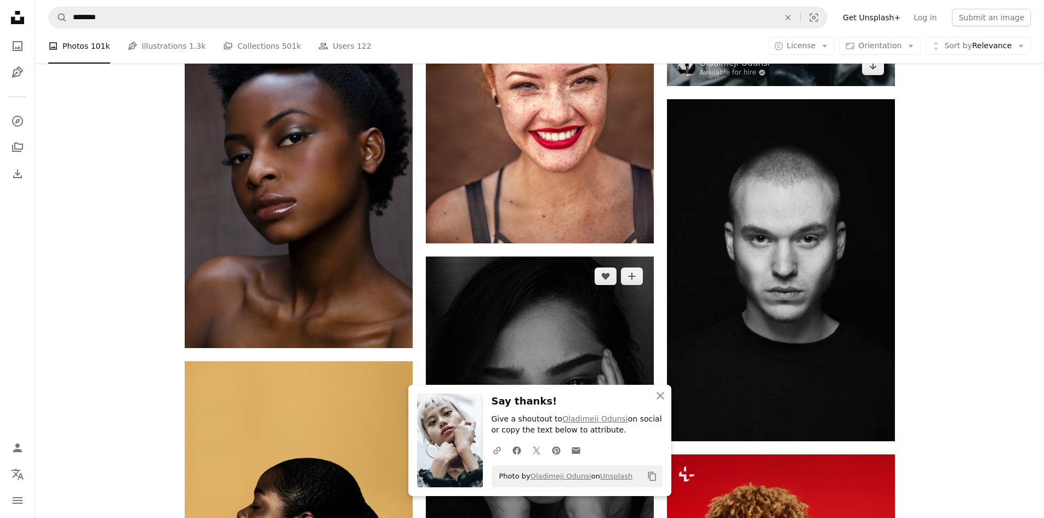
scroll to position [7308, 0]
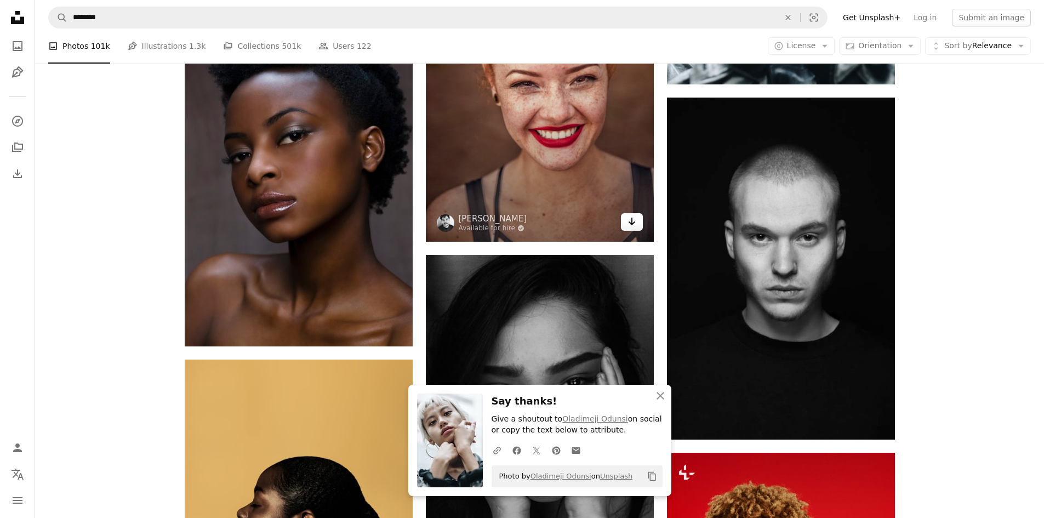
click at [634, 225] on icon "Arrow pointing down" at bounding box center [632, 221] width 9 height 13
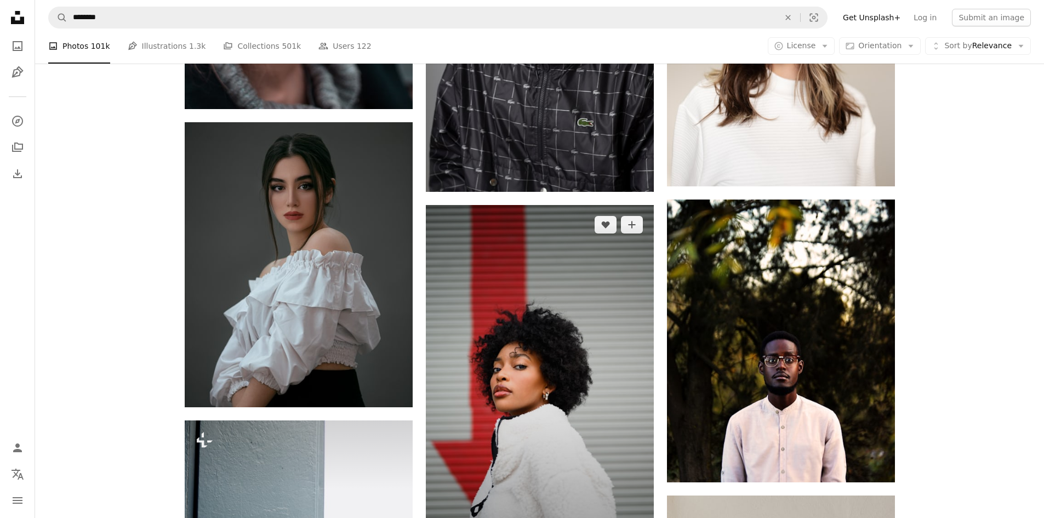
scroll to position [8258, 0]
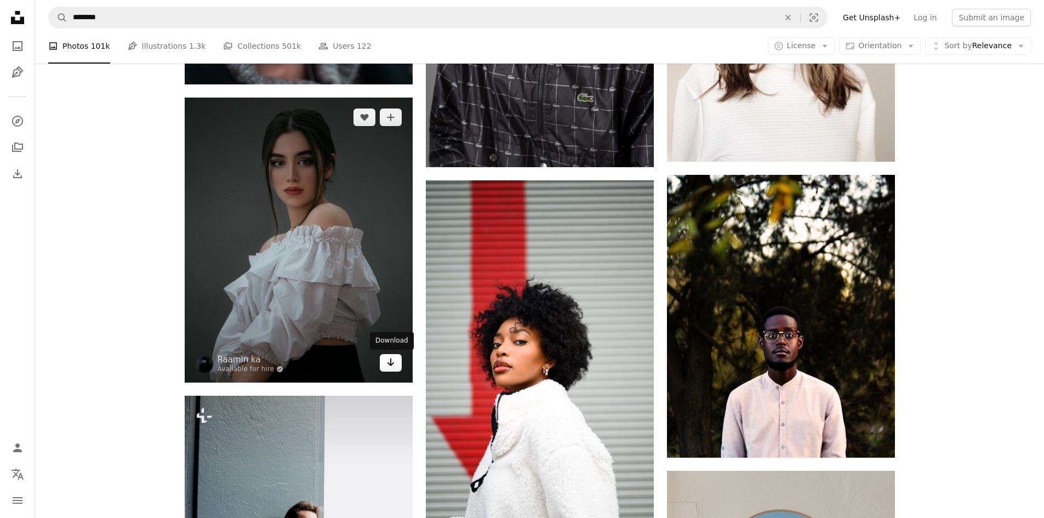
click at [383, 361] on link "Arrow pointing down" at bounding box center [391, 363] width 22 height 18
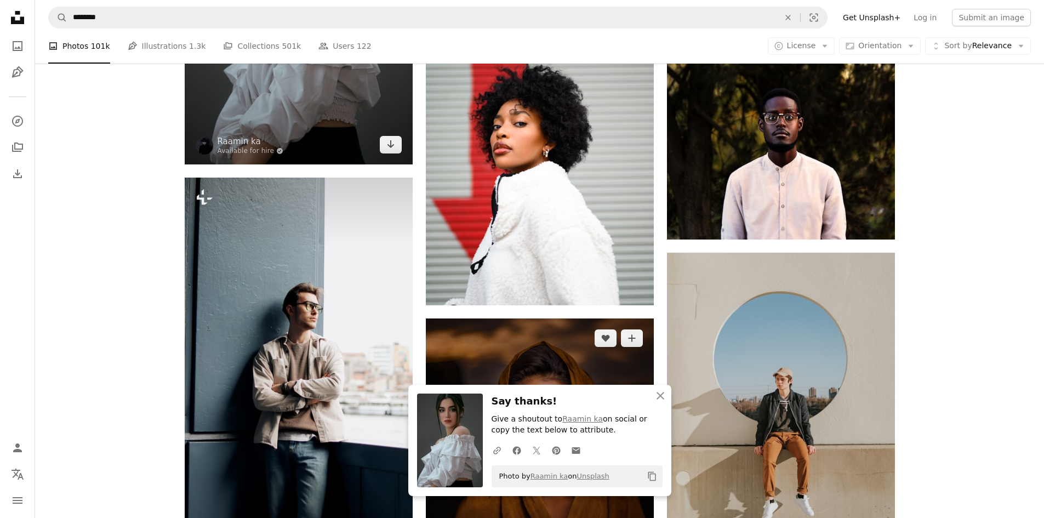
scroll to position [8477, 0]
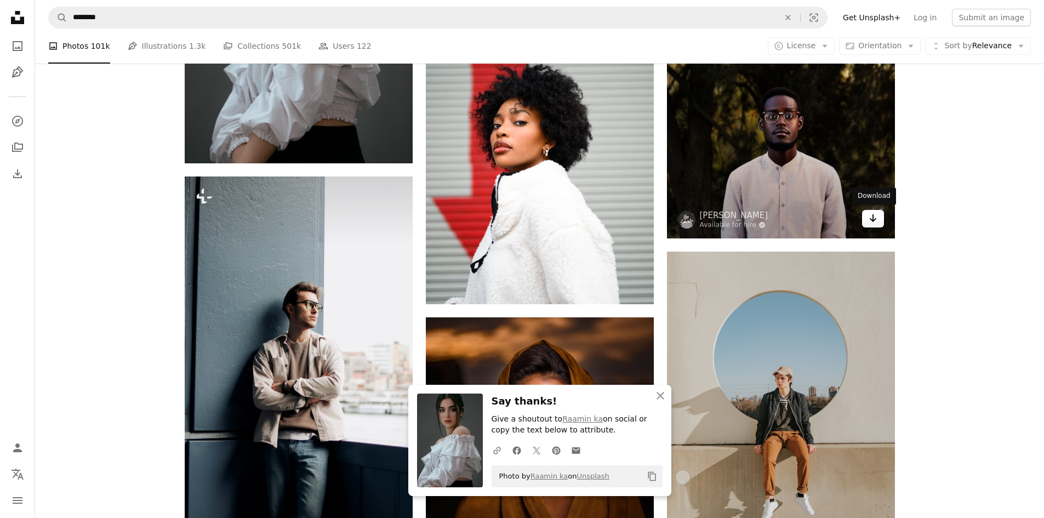
click at [867, 222] on link "Arrow pointing down" at bounding box center [873, 219] width 22 height 18
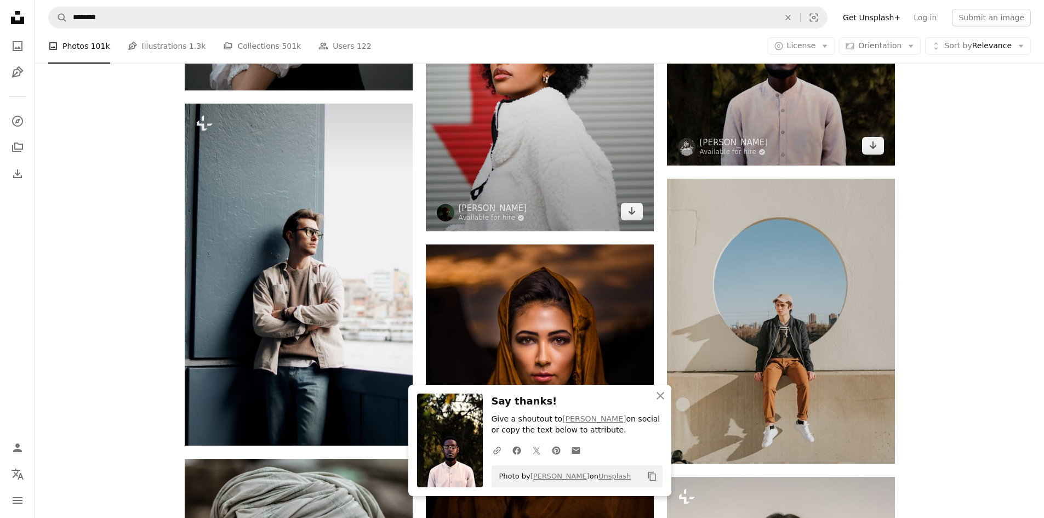
scroll to position [8769, 0]
